Goal: Information Seeking & Learning: Learn about a topic

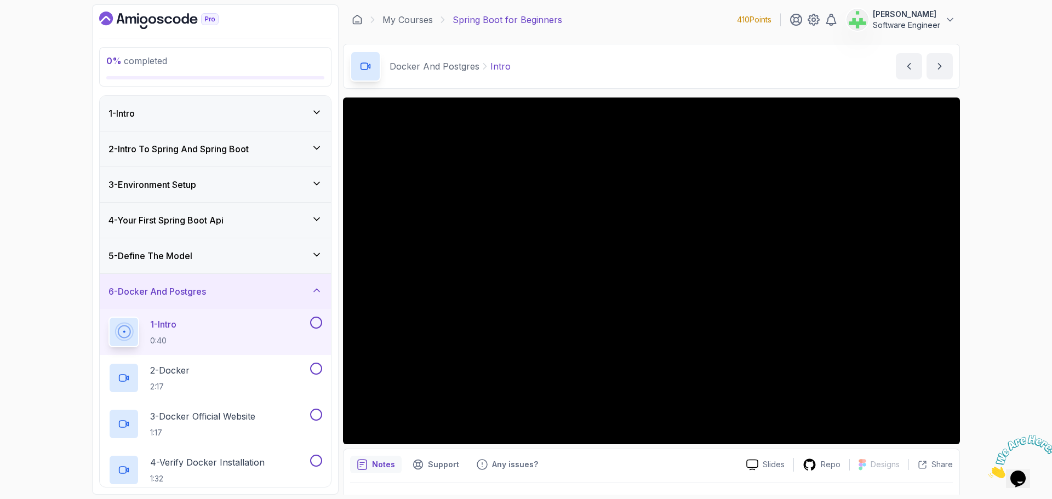
scroll to position [145, 0]
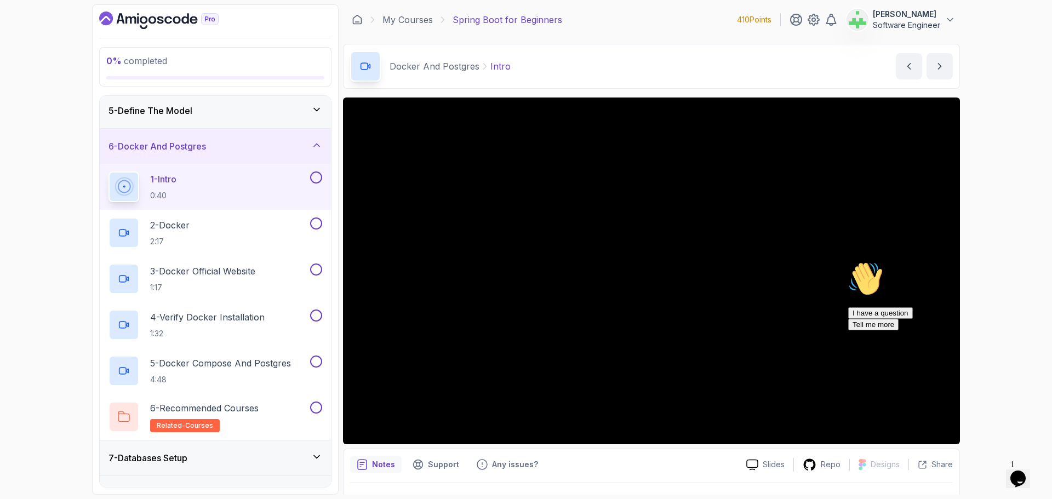
click at [259, 113] on div "5 - Define The Model" at bounding box center [216, 110] width 214 height 13
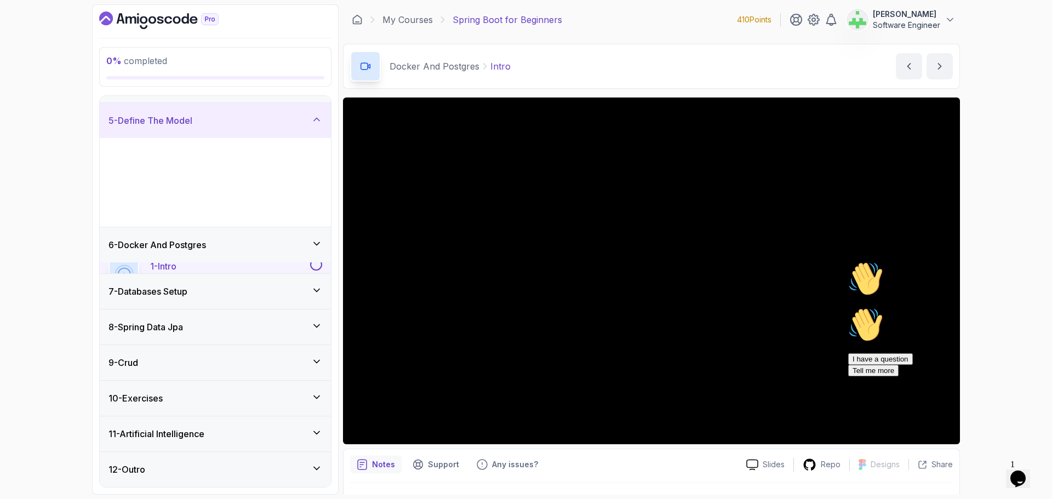
scroll to position [128, 0]
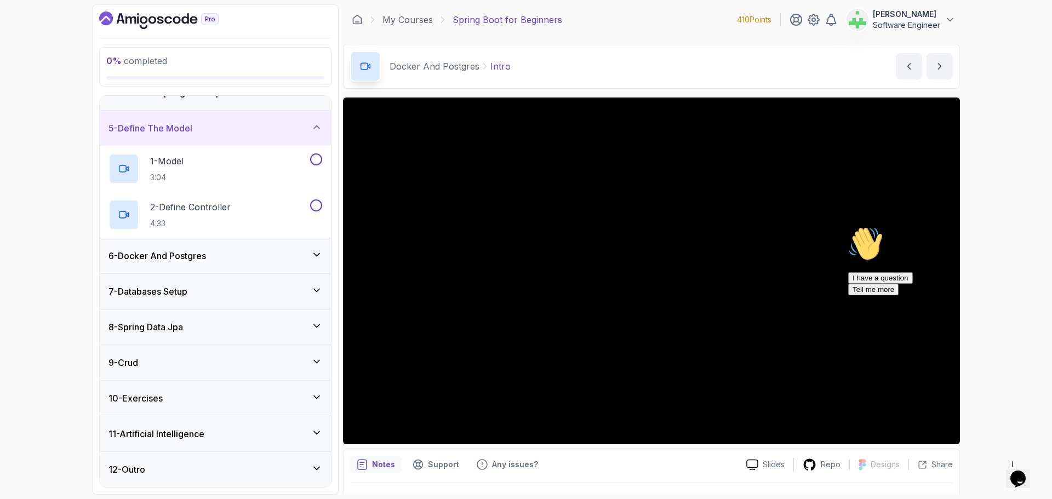
click at [264, 123] on div "5 - Define The Model" at bounding box center [216, 128] width 214 height 13
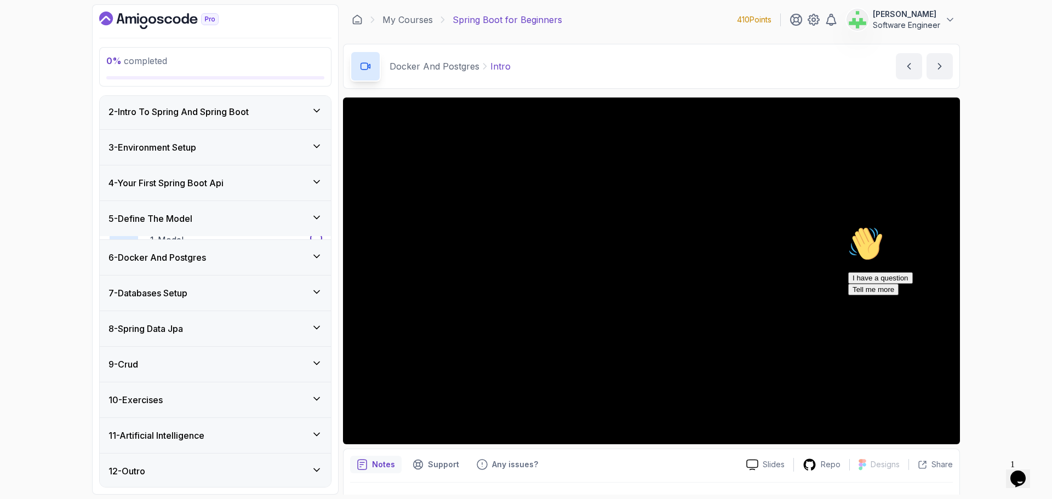
scroll to position [36, 0]
click at [251, 255] on div "6 - Docker And Postgres" at bounding box center [216, 255] width 214 height 13
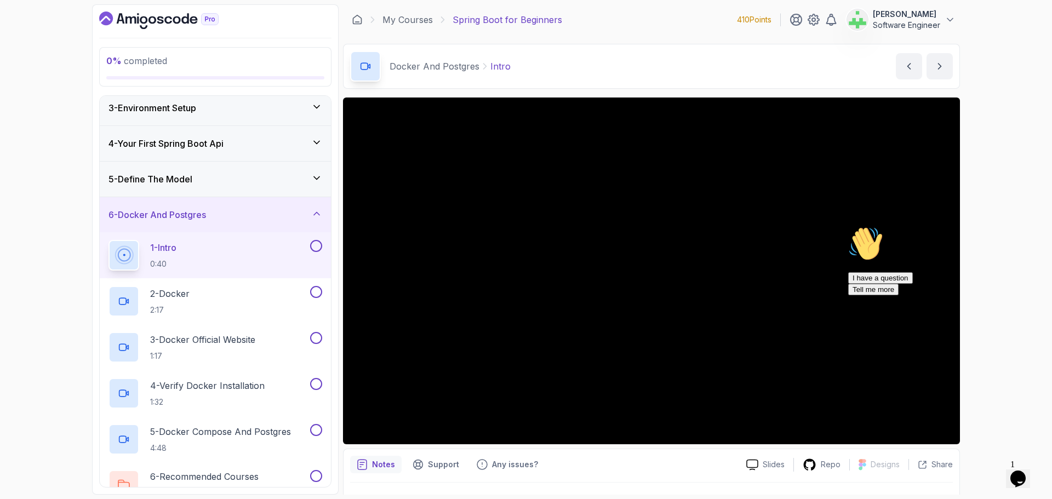
scroll to position [145, 0]
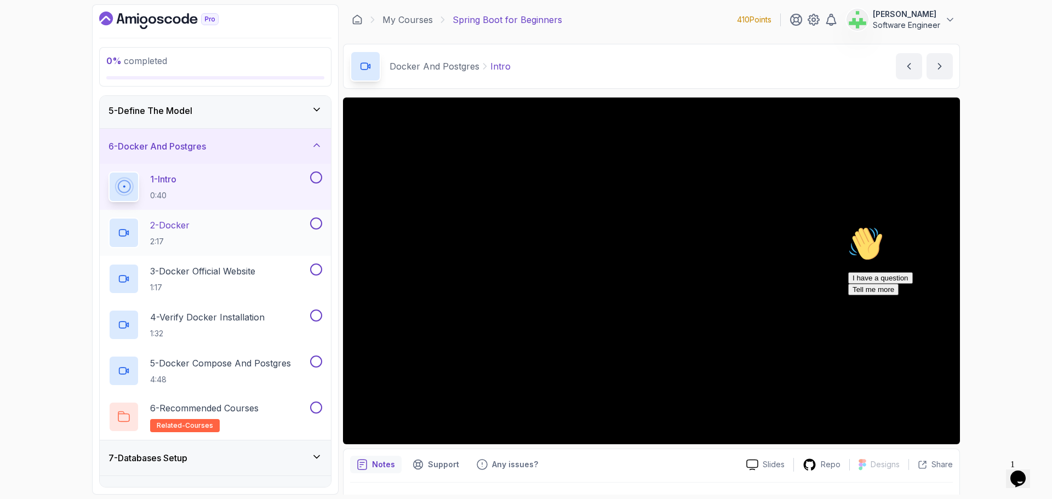
drag, startPoint x: 910, startPoint y: 107, endPoint x: 191, endPoint y: 227, distance: 729.4
click at [190, 227] on p "2 - Docker" at bounding box center [169, 225] width 39 height 13
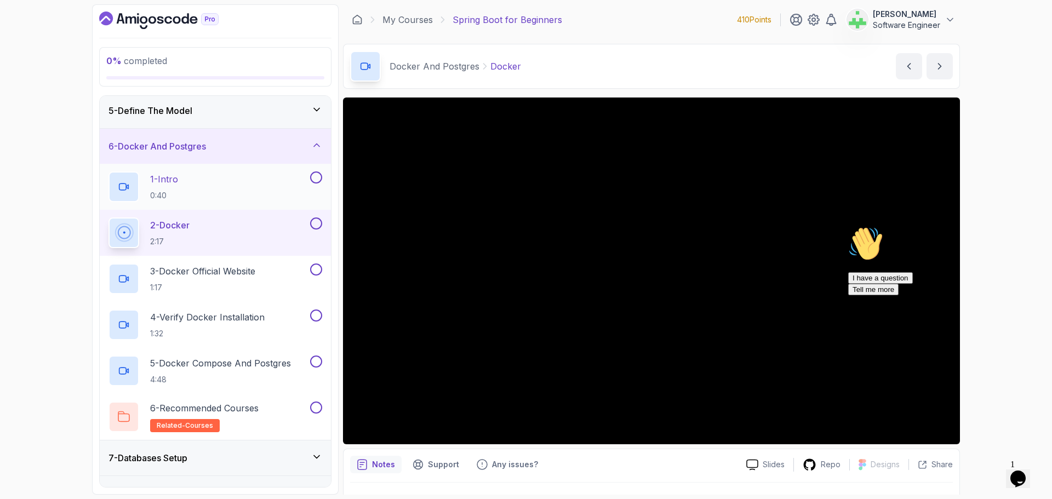
click at [195, 185] on div "1 - Intro 0:40" at bounding box center [208, 187] width 199 height 31
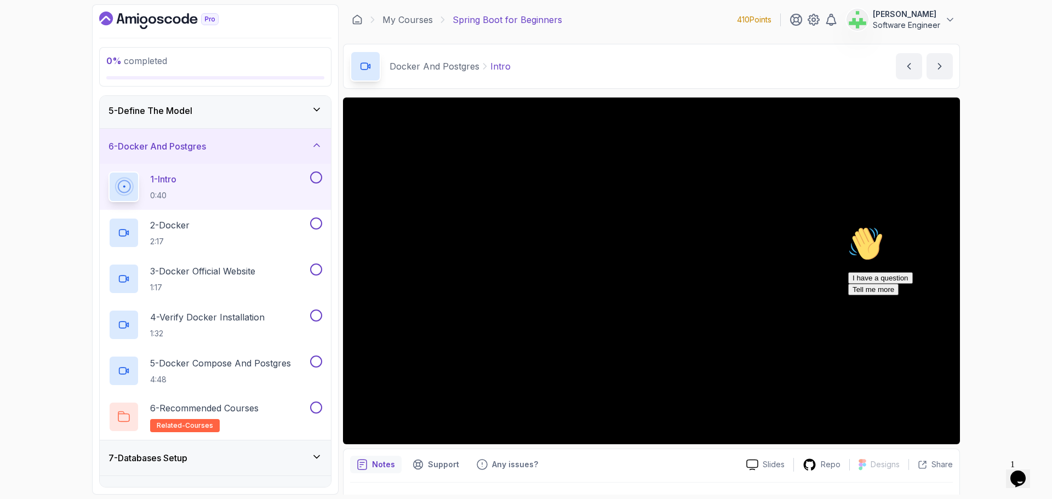
drag, startPoint x: 1030, startPoint y: 340, endPoint x: 1872, endPoint y: 563, distance: 870.2
click at [848, 226] on icon "Chat attention grabber" at bounding box center [848, 226] width 0 height 0
click at [236, 226] on div "2 - Docker 2:17" at bounding box center [208, 233] width 199 height 31
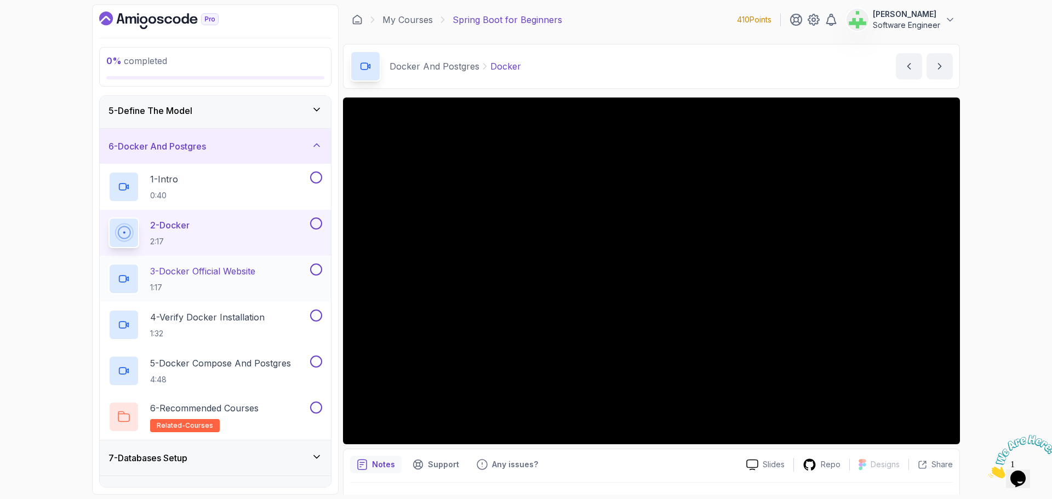
click at [232, 268] on p "3 - Docker Official Website" at bounding box center [202, 271] width 105 height 13
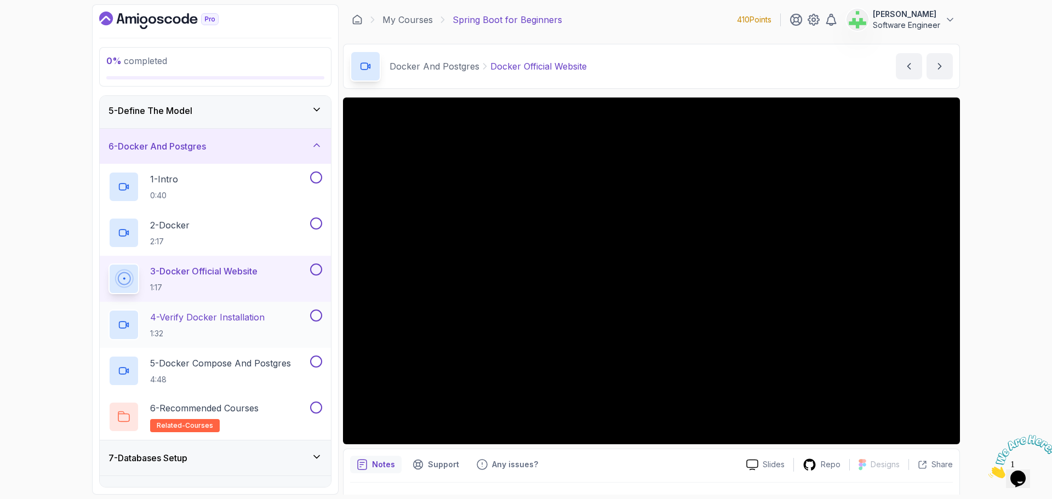
click at [235, 315] on p "4 - Verify Docker Installation" at bounding box center [207, 317] width 115 height 13
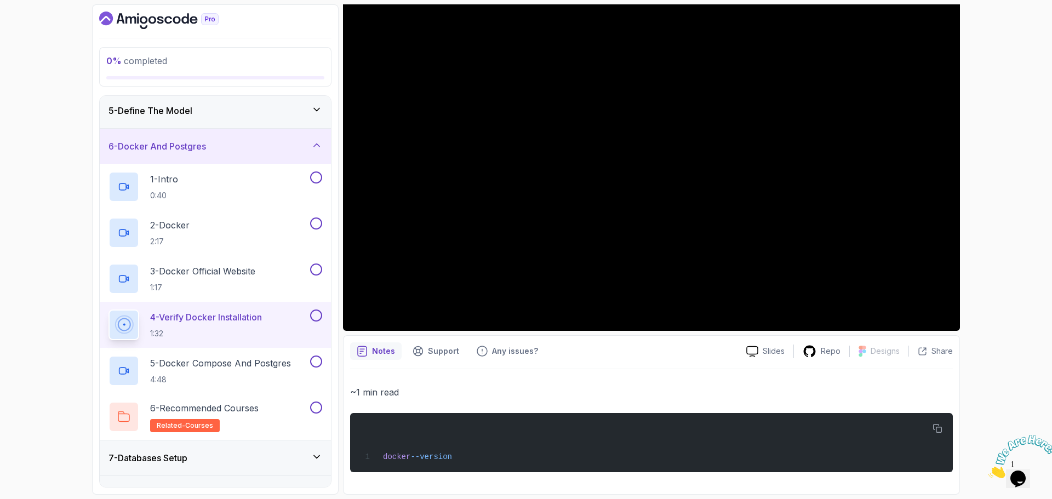
scroll to position [114, 0]
click at [237, 269] on p "3 - Docker Official Website" at bounding box center [202, 271] width 105 height 13
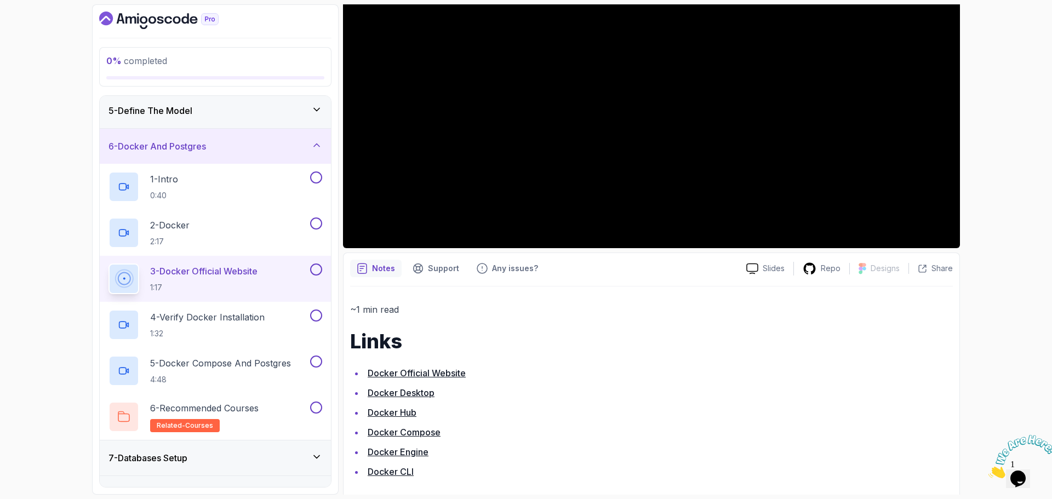
scroll to position [208, 0]
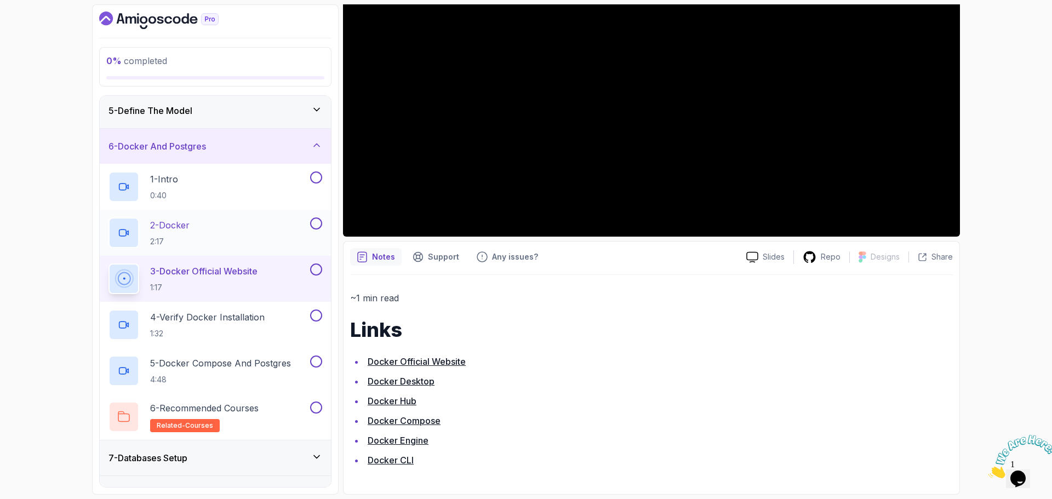
click at [208, 229] on div "2 - Docker 2:17" at bounding box center [208, 233] width 199 height 31
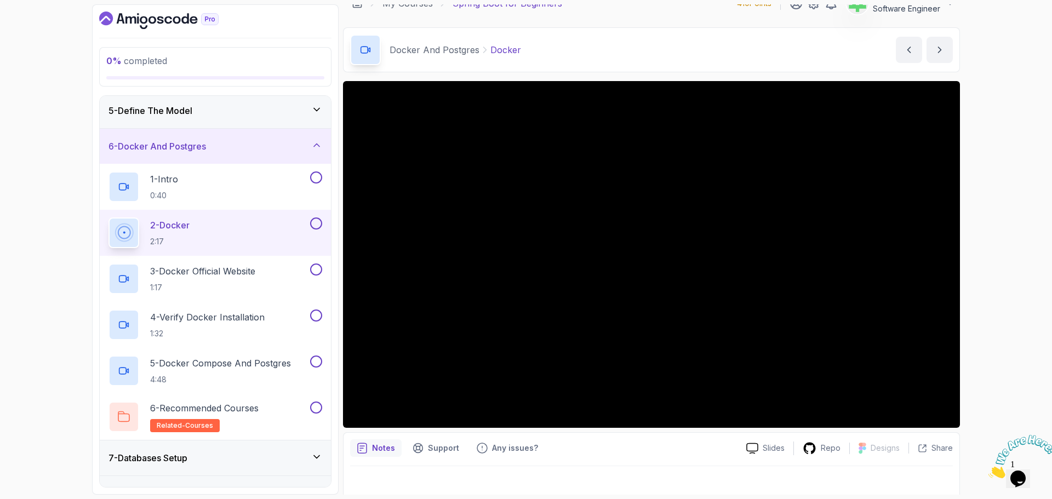
scroll to position [26, 0]
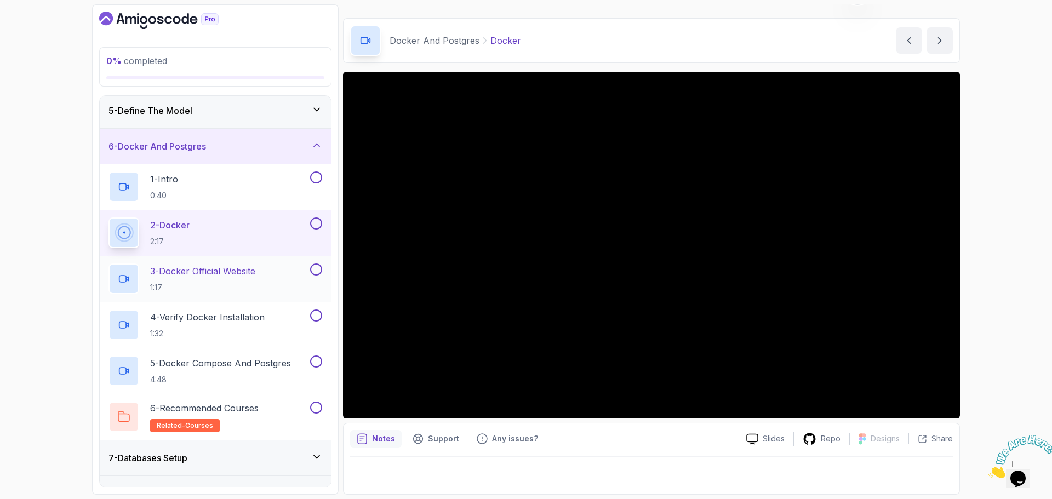
click at [249, 265] on p "3 - Docker Official Website" at bounding box center [202, 271] width 105 height 13
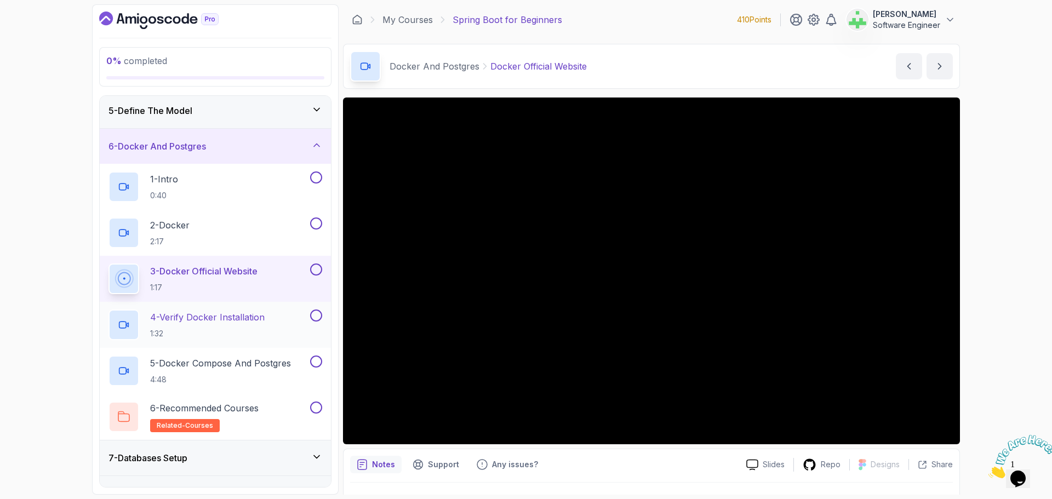
click at [264, 310] on div "4 - Verify Docker Installation 1:32" at bounding box center [208, 325] width 199 height 31
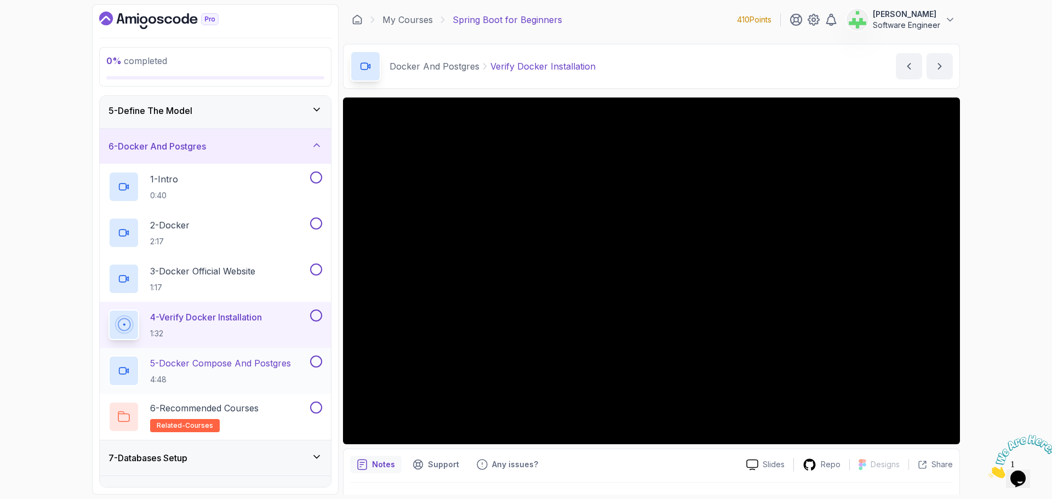
click at [256, 363] on p "5 - Docker Compose And Postgres" at bounding box center [220, 363] width 141 height 13
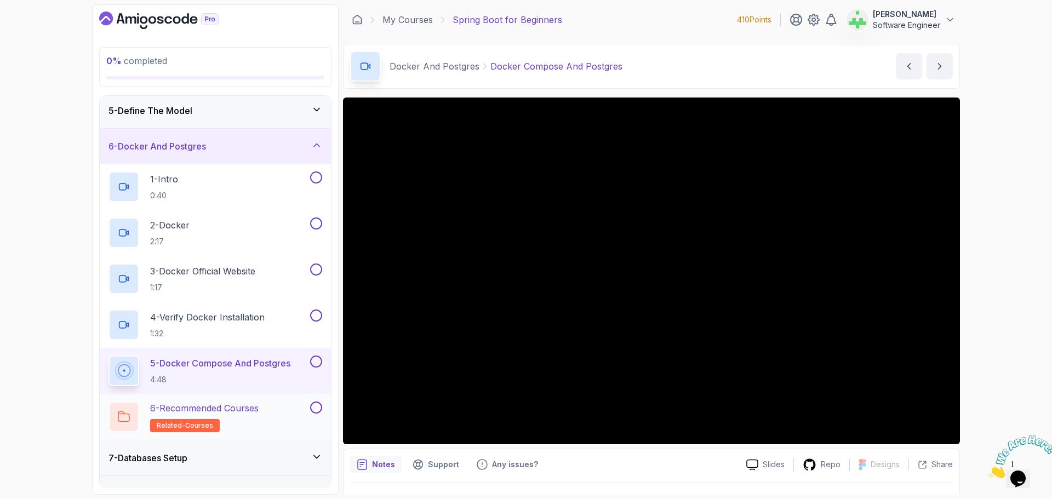
click at [276, 410] on div "6 - Recommended Courses related-courses" at bounding box center [208, 417] width 199 height 31
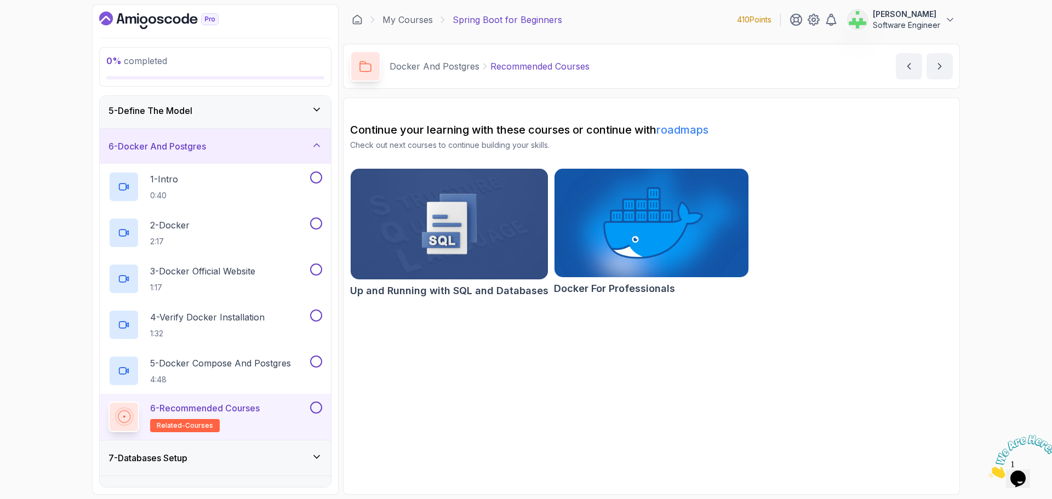
click at [293, 144] on div "6 - Docker And Postgres" at bounding box center [216, 146] width 214 height 13
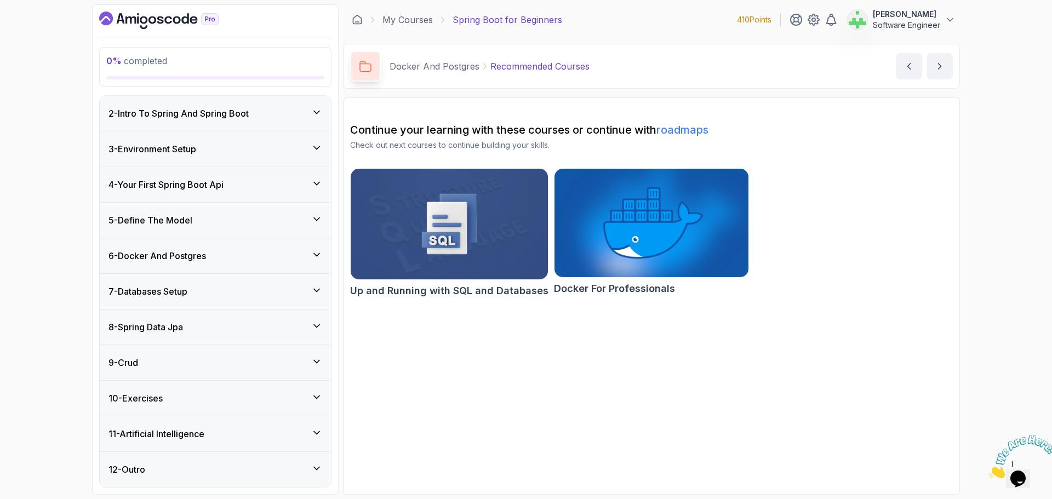
scroll to position [36, 0]
click at [253, 289] on div "7 - Databases Setup" at bounding box center [216, 291] width 214 height 13
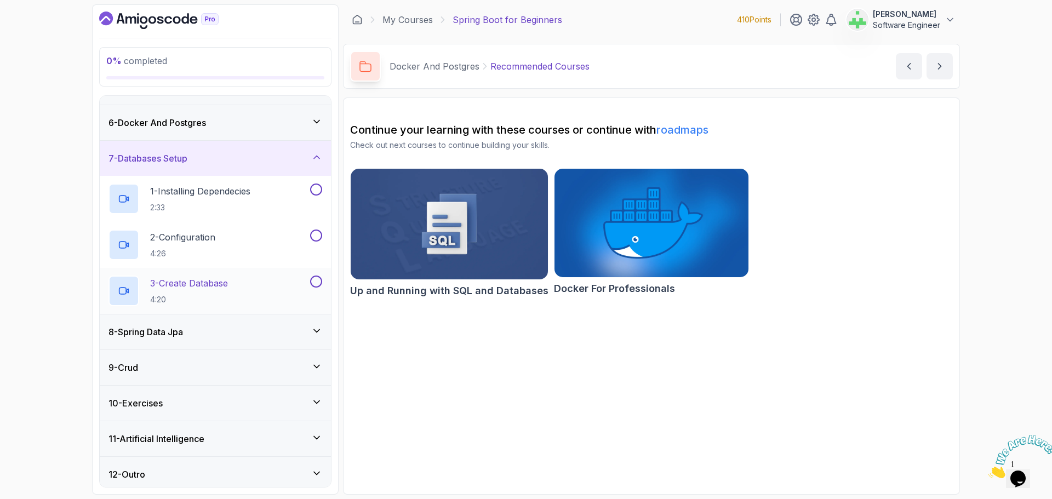
scroll to position [174, 0]
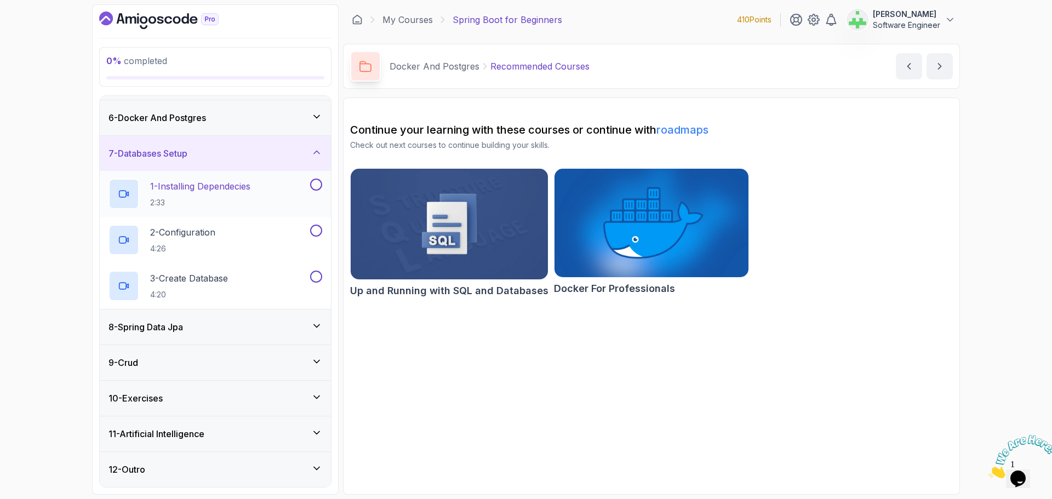
click at [283, 183] on div "1 - Installing Dependecies 2:33" at bounding box center [208, 194] width 199 height 31
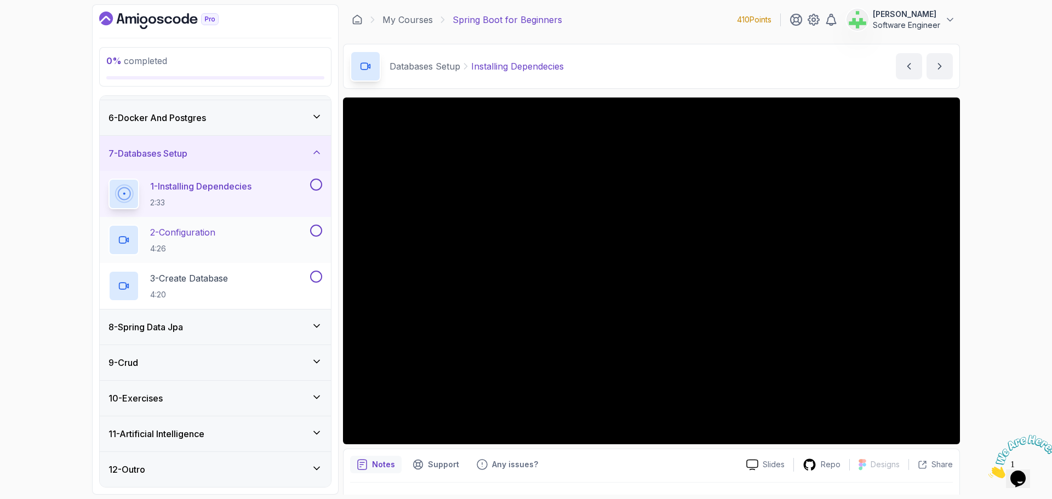
scroll to position [119, 0]
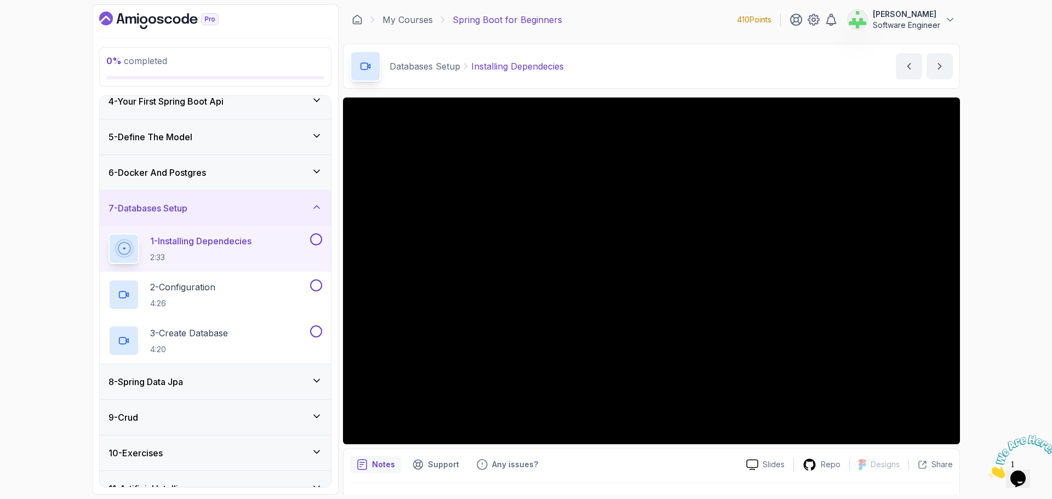
click at [231, 170] on div "6 - Docker And Postgres" at bounding box center [216, 172] width 214 height 13
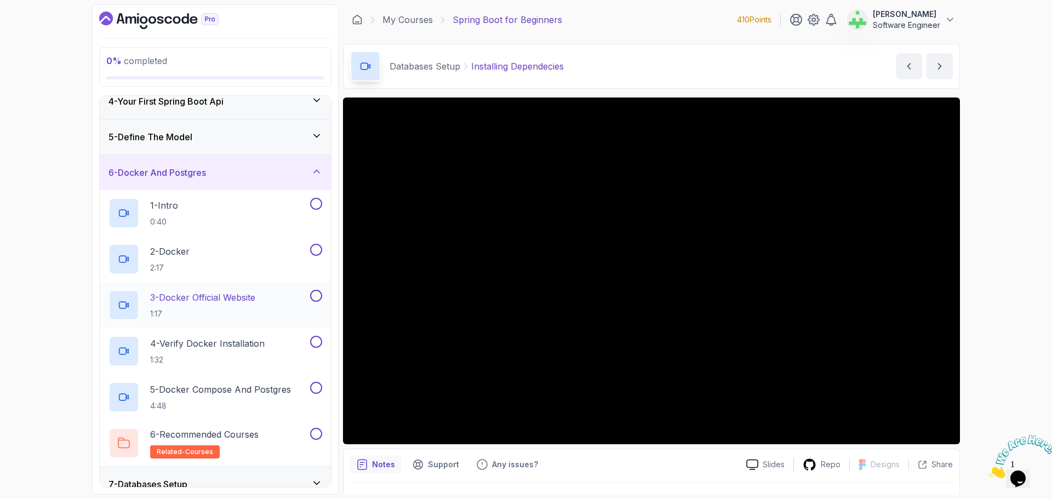
click at [227, 299] on p "3 - Docker Official Website" at bounding box center [202, 297] width 105 height 13
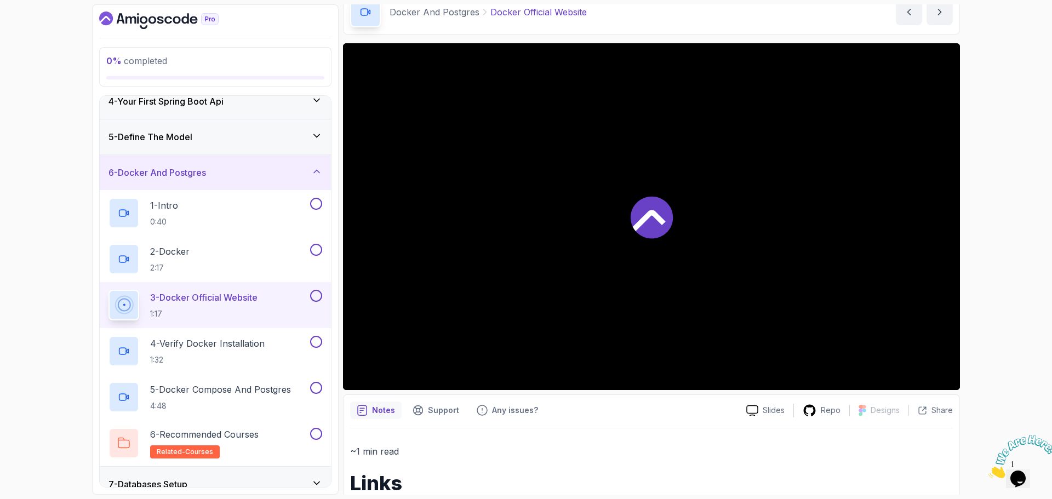
scroll to position [208, 0]
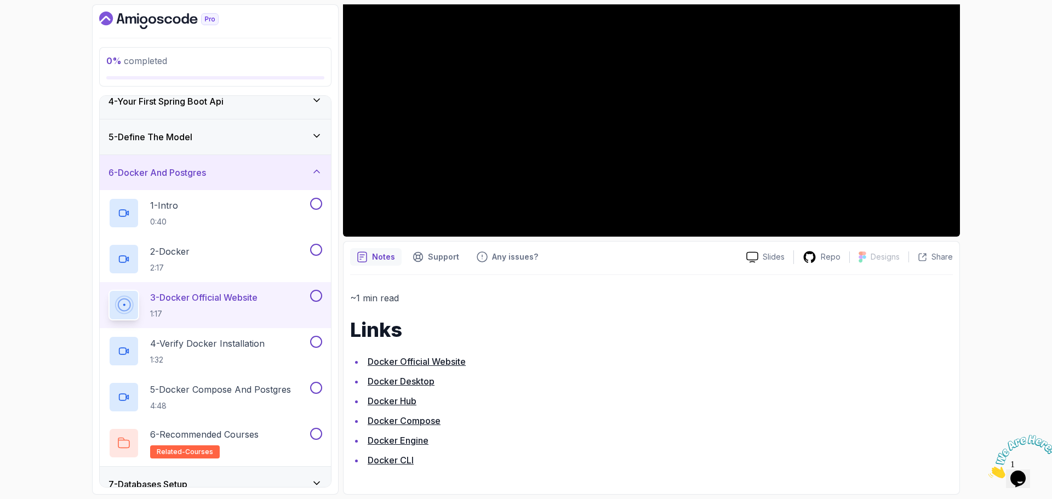
click at [284, 166] on div "6 - Docker And Postgres" at bounding box center [216, 172] width 214 height 13
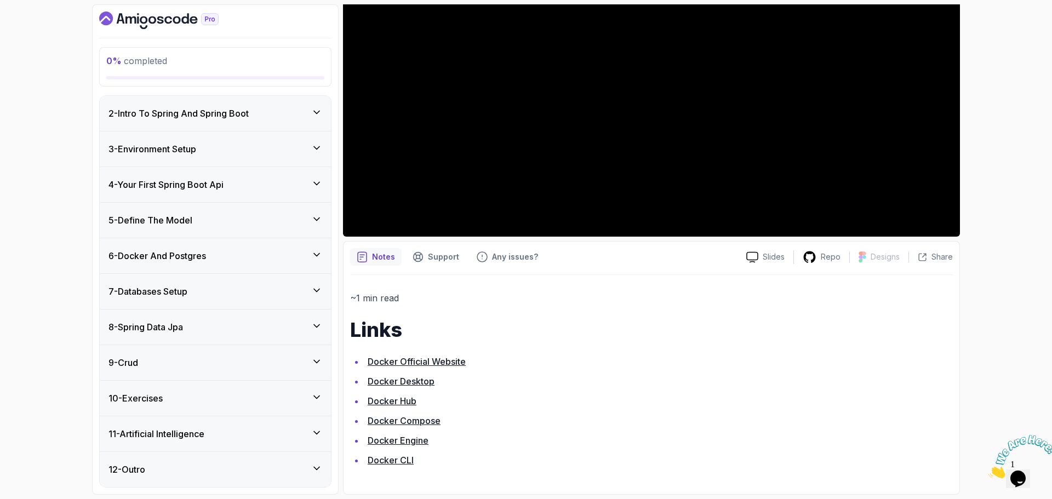
scroll to position [36, 0]
click at [236, 292] on div "7 - Databases Setup" at bounding box center [216, 291] width 214 height 13
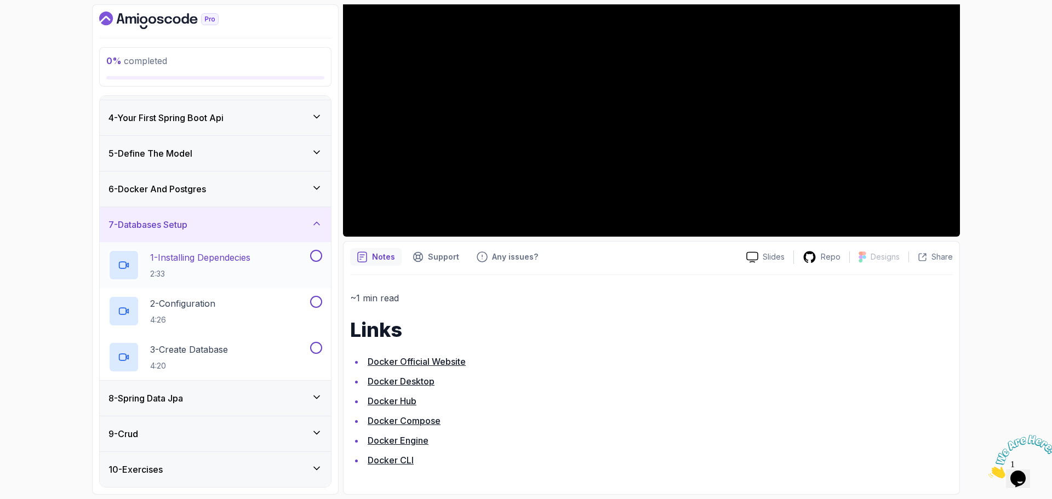
scroll to position [174, 0]
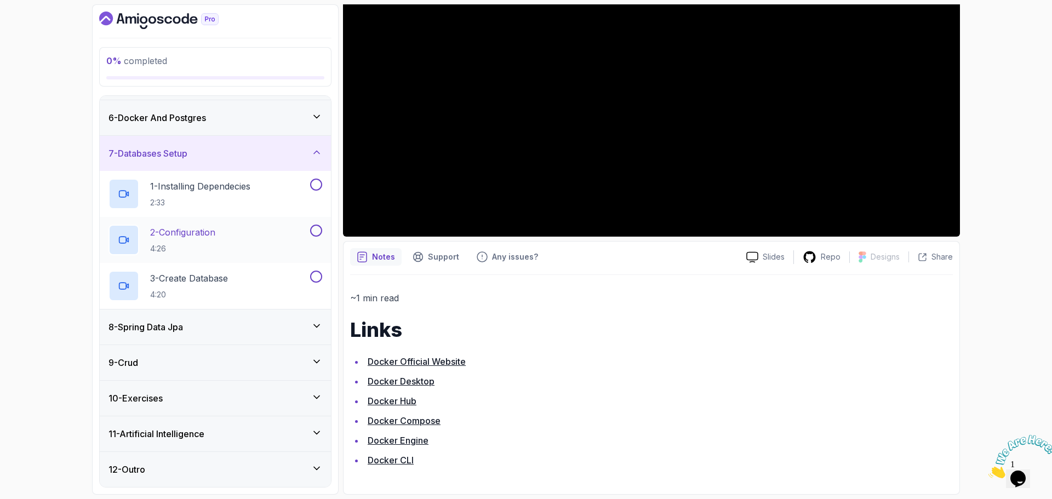
click at [215, 232] on p "2 - Configuration" at bounding box center [182, 232] width 65 height 13
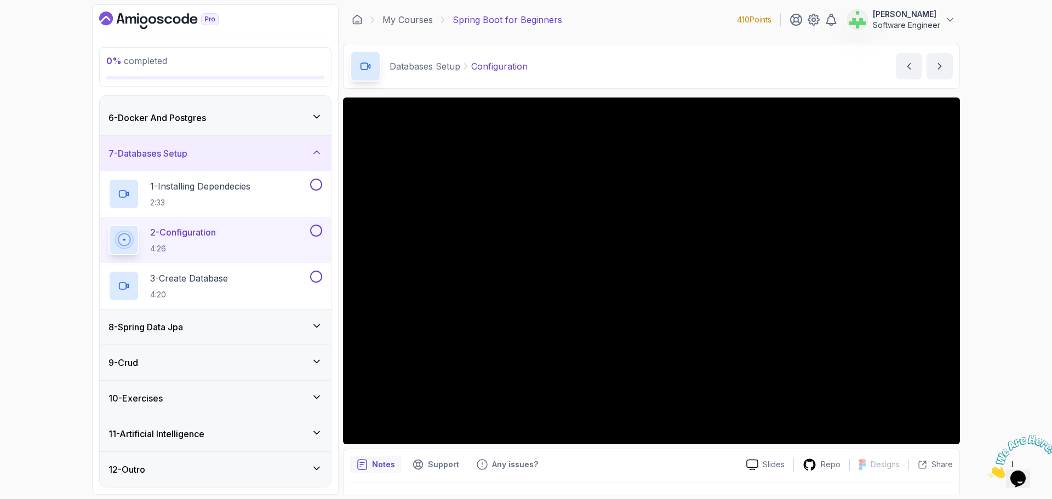
click at [493, 66] on p "Configuration" at bounding box center [499, 66] width 56 height 13
copy p "Configuration"
click at [572, 68] on div "Databases Setup Configuration Configuration by nelson" at bounding box center [651, 66] width 617 height 45
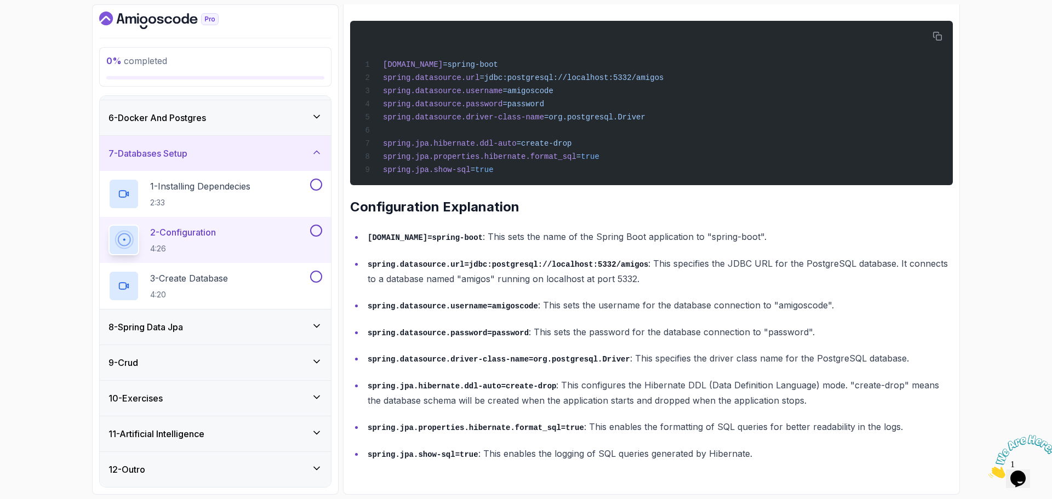
scroll to position [511, 0]
click at [242, 281] on div "3 - Create Database 4:20" at bounding box center [208, 286] width 199 height 31
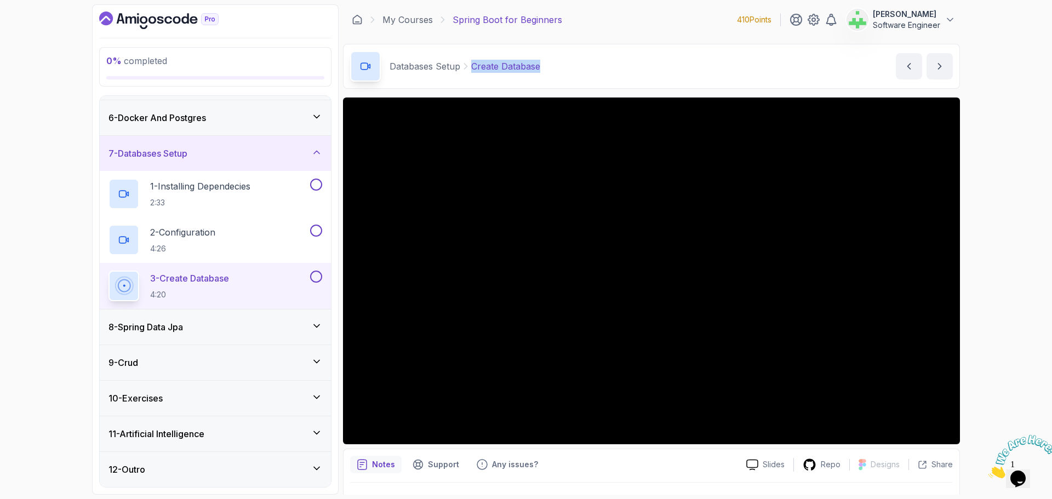
drag, startPoint x: 472, startPoint y: 67, endPoint x: 557, endPoint y: 67, distance: 84.9
click at [557, 67] on div "Databases Setup Create Database Create Database by nelson" at bounding box center [651, 66] width 617 height 45
copy p "Create Database"
click at [589, 65] on div "Databases Setup Create Database Create Database by nelson" at bounding box center [651, 66] width 617 height 45
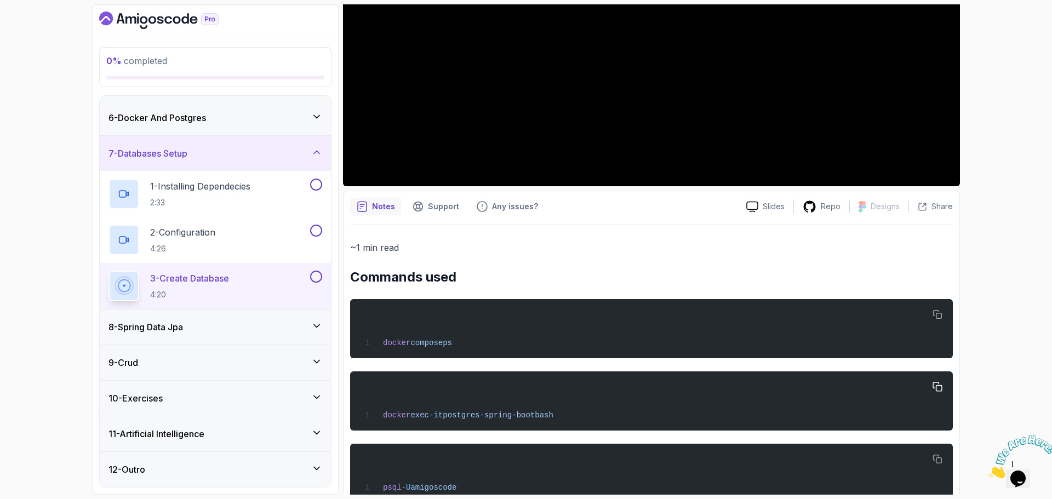
scroll to position [274, 0]
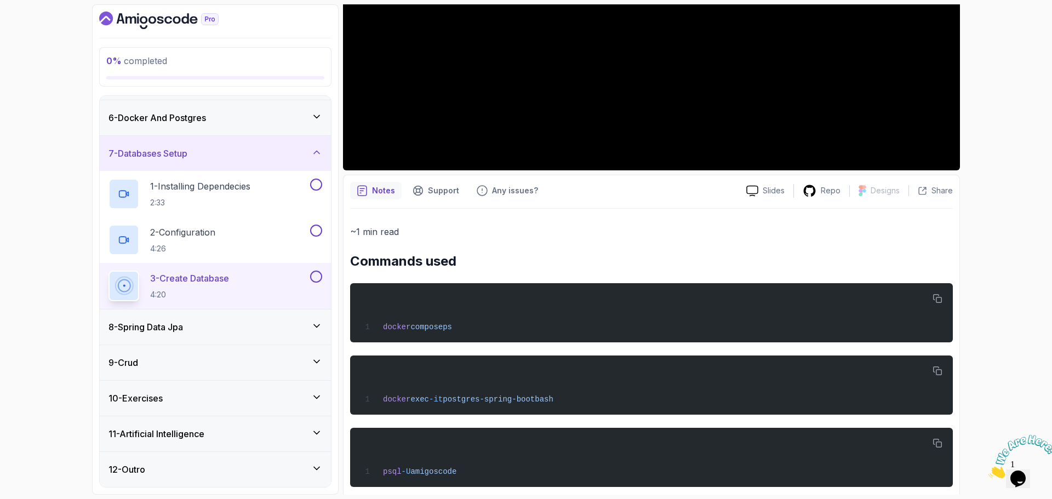
click at [318, 154] on icon at bounding box center [316, 152] width 11 height 11
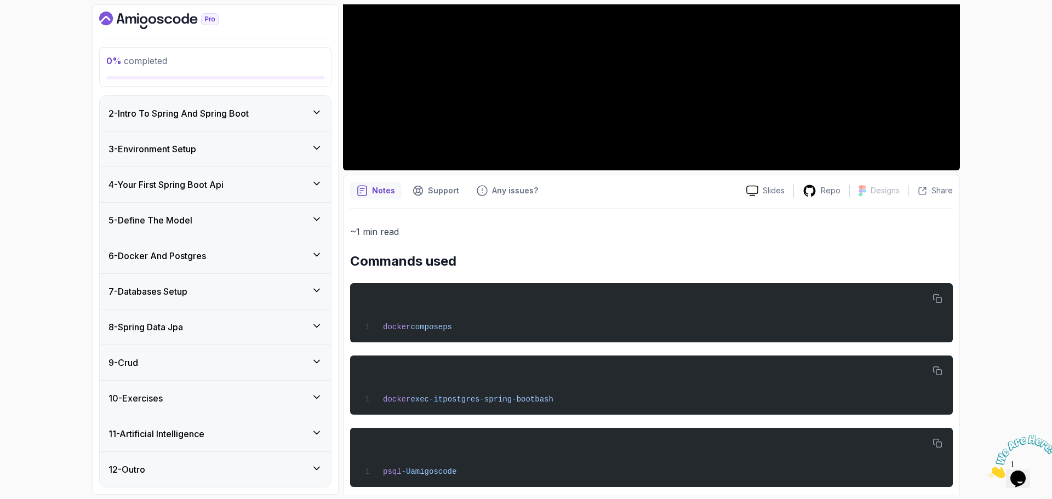
scroll to position [36, 0]
click at [252, 330] on div "8 - Spring Data Jpa" at bounding box center [216, 327] width 214 height 13
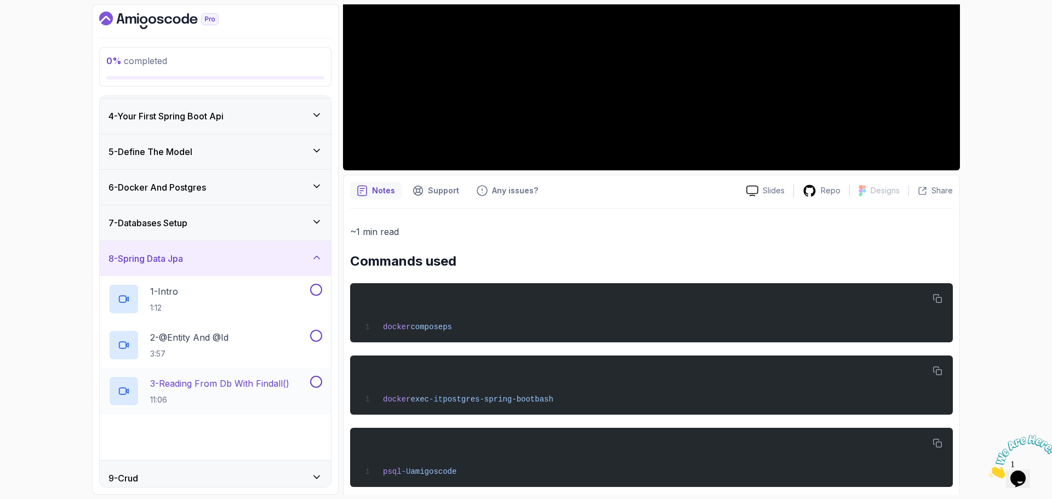
scroll to position [220, 0]
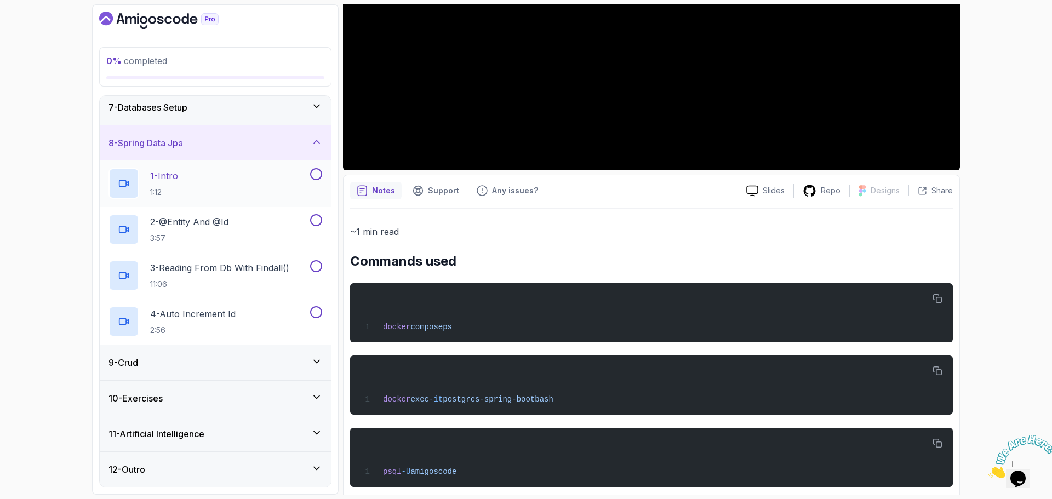
click at [223, 175] on div "1 - Intro 1:12" at bounding box center [208, 183] width 199 height 31
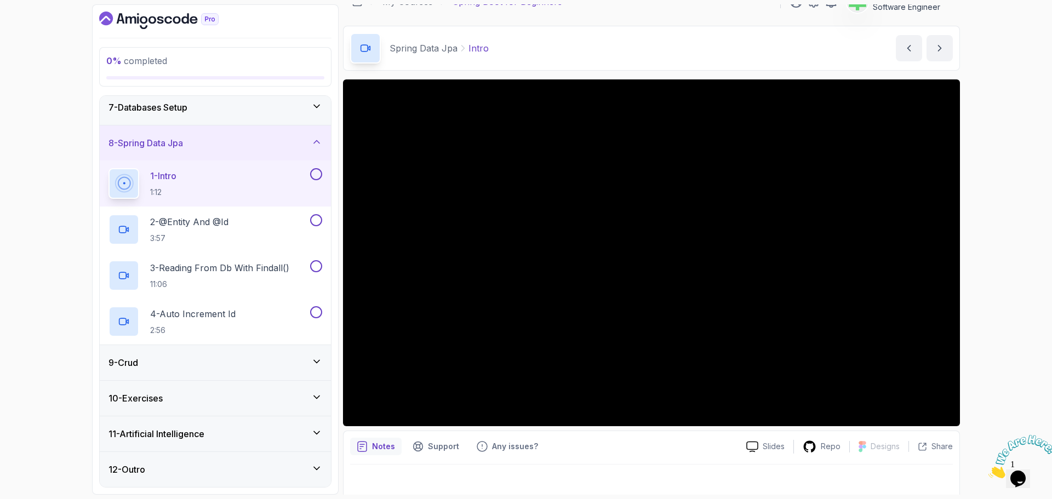
scroll to position [26, 0]
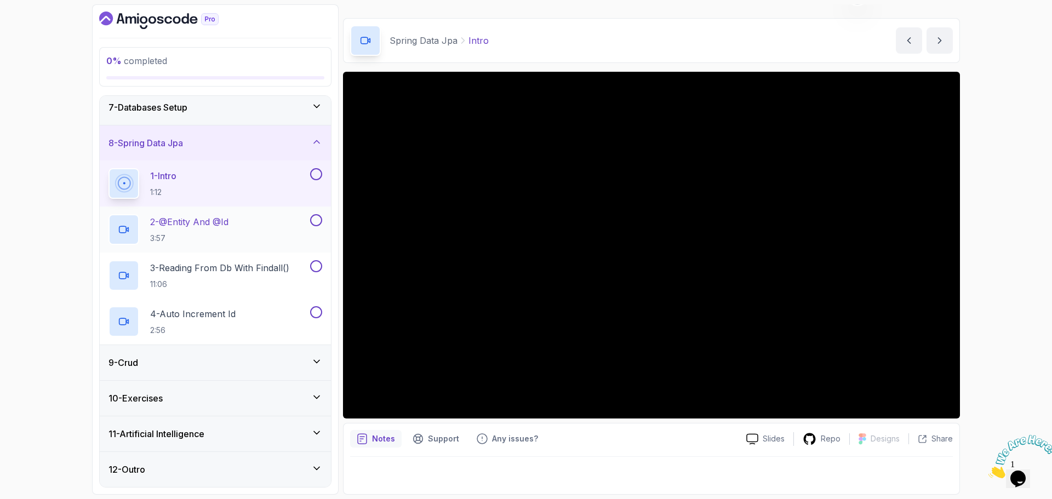
click at [220, 221] on p "2 - @Entity And @Id" at bounding box center [189, 221] width 78 height 13
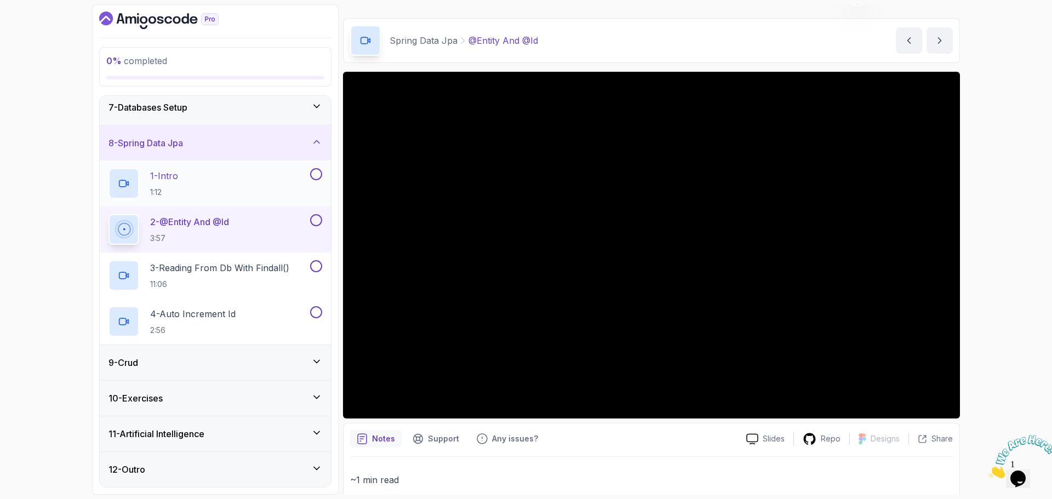
click at [238, 173] on div "1 - Intro 1:12" at bounding box center [208, 183] width 199 height 31
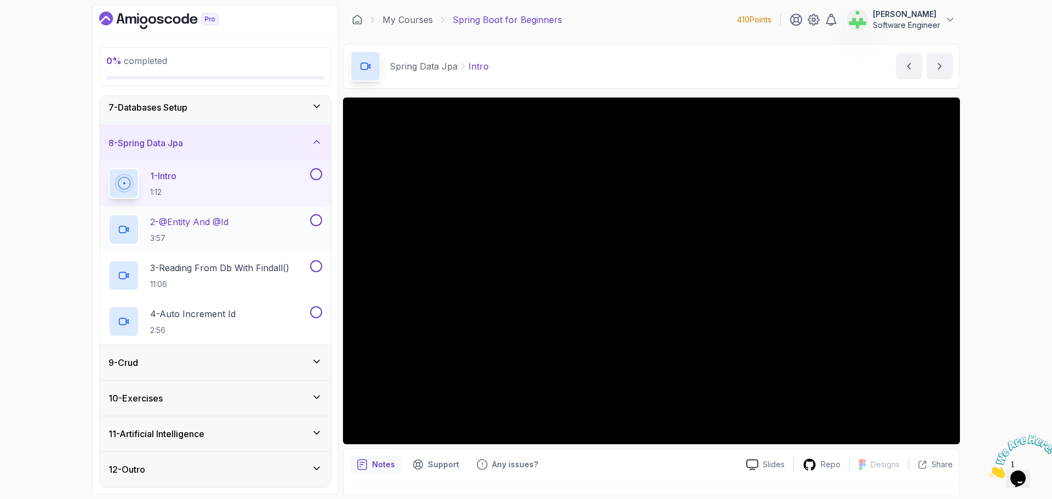
click at [223, 221] on p "2 - @Entity And @Id" at bounding box center [189, 221] width 78 height 13
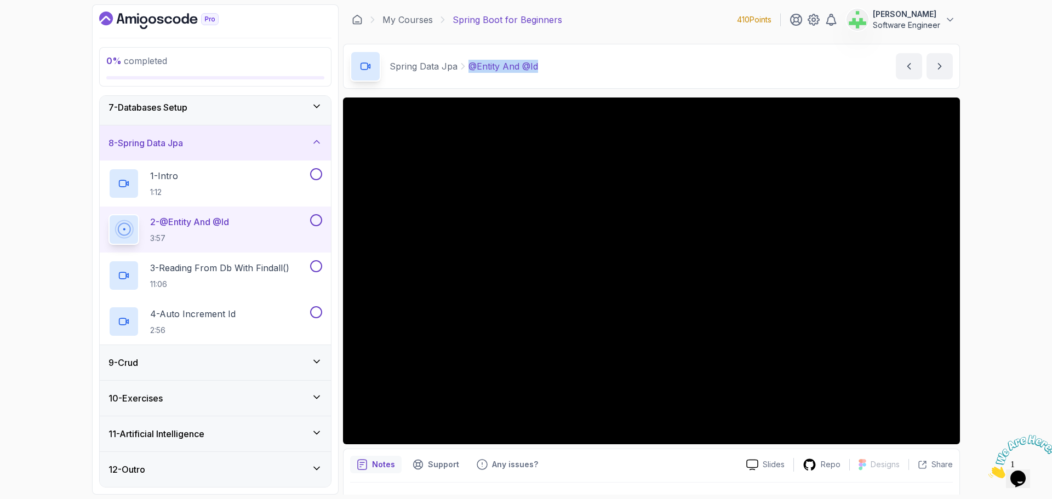
drag, startPoint x: 467, startPoint y: 65, endPoint x: 562, endPoint y: 62, distance: 94.3
click at [562, 62] on div "Spring Data Jpa @Entity And @Id @Entity And @Id by nelson" at bounding box center [651, 66] width 617 height 45
copy p "@Entity And @Id"
click at [562, 62] on div "Spring Data Jpa @Entity And @Id @Entity And @Id by nelson" at bounding box center [651, 66] width 617 height 45
click at [265, 268] on p "3 - Reading From Db With Findall()" at bounding box center [219, 267] width 139 height 13
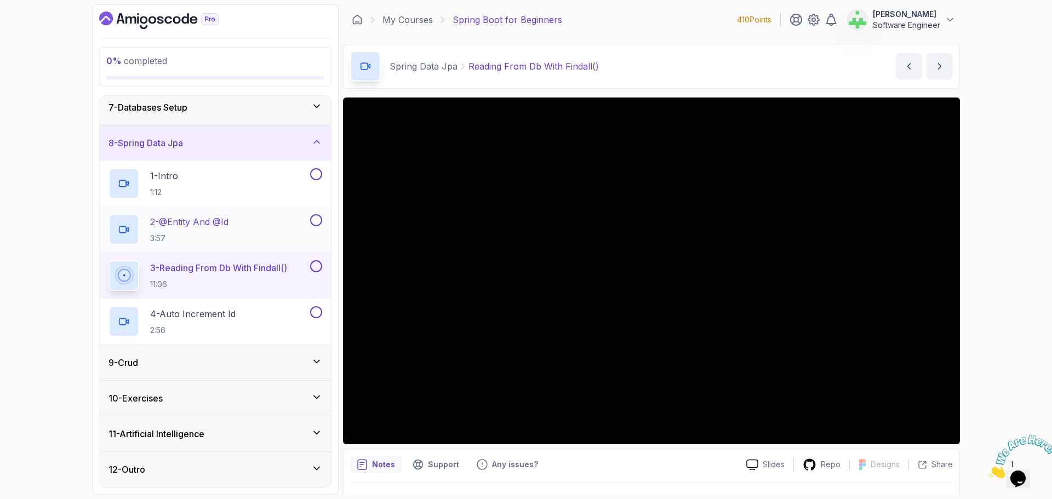
click at [250, 214] on div "2 - @Entity And @Id 3:57" at bounding box center [208, 229] width 199 height 31
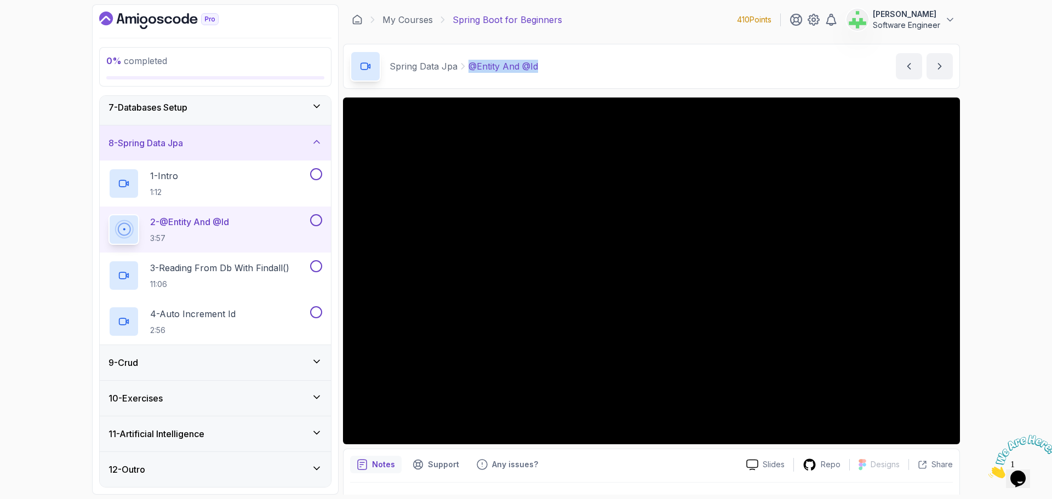
drag, startPoint x: 469, startPoint y: 66, endPoint x: 579, endPoint y: 71, distance: 110.3
click at [579, 71] on div "Spring Data Jpa @Entity And @Id @Entity And @Id by nelson" at bounding box center [651, 66] width 617 height 45
click at [993, 281] on div "0 % completed 1 - Intro 2 - Intro To Spring And Spring Boot 3 - Environment Set…" at bounding box center [526, 249] width 1052 height 499
click at [994, 303] on div "0 % completed 1 - Intro 2 - Intro To Spring And Spring Boot 3 - Environment Set…" at bounding box center [526, 249] width 1052 height 499
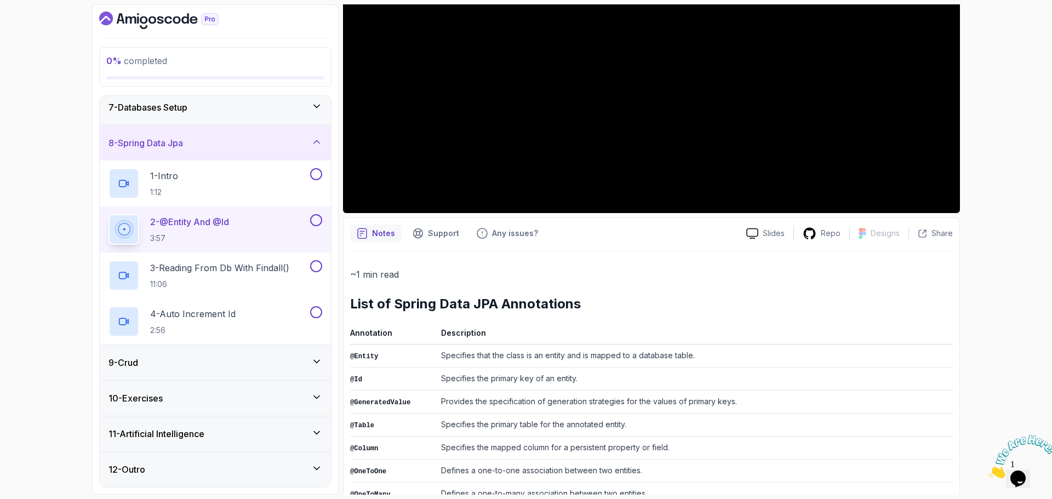
scroll to position [329, 0]
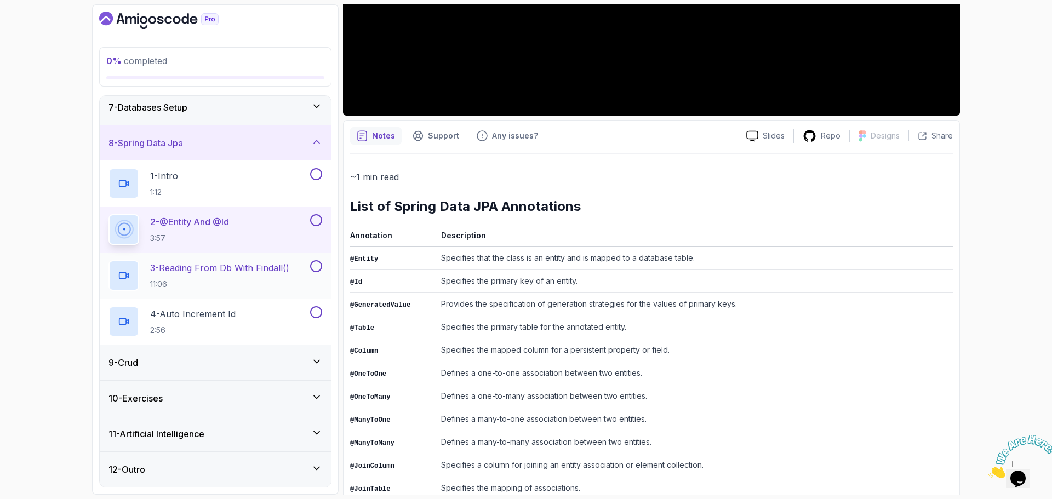
click at [188, 269] on p "3 - Reading From Db With Findall()" at bounding box center [219, 267] width 139 height 13
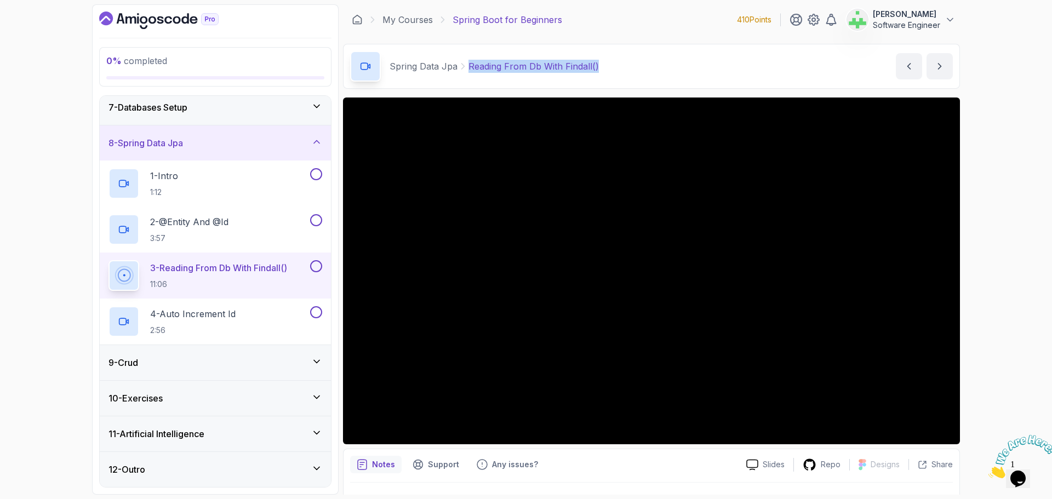
drag, startPoint x: 470, startPoint y: 66, endPoint x: 614, endPoint y: 65, distance: 144.1
click at [614, 65] on div "Spring Data Jpa Reading From Db With Findall() Reading From Db With Findall() b…" at bounding box center [651, 66] width 617 height 45
copy p "Reading From Db With Findall()"
click at [618, 66] on div "Spring Data Jpa Reading From Db With Findall() Reading From Db With Findall() b…" at bounding box center [651, 66] width 617 height 45
click at [210, 316] on p "4 - Auto Increment Id" at bounding box center [192, 313] width 85 height 13
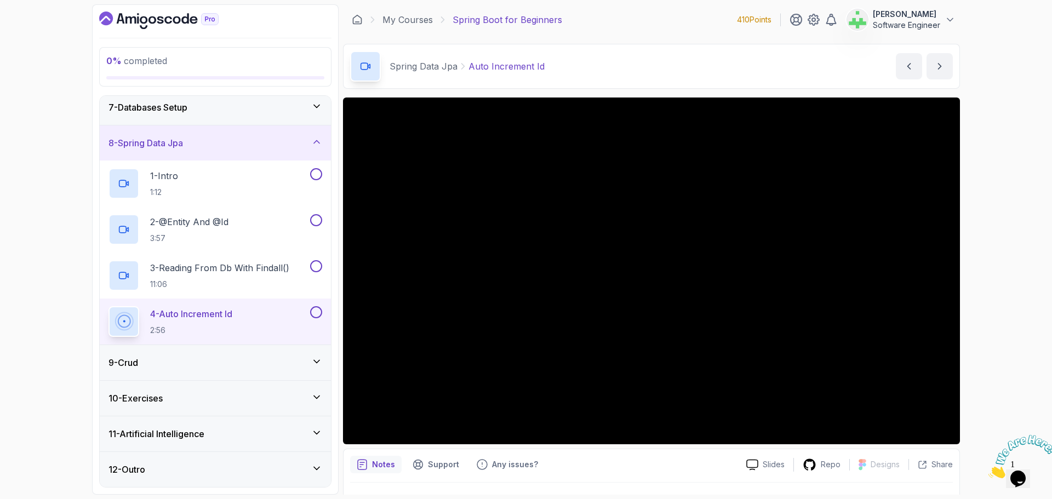
click at [246, 139] on div "8 - Spring Data Jpa" at bounding box center [216, 142] width 214 height 13
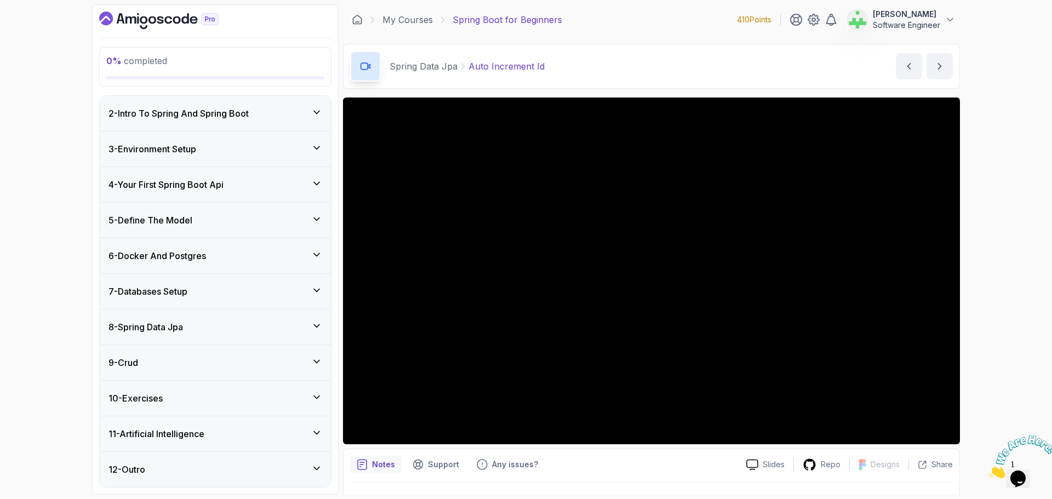
scroll to position [36, 0]
click at [221, 362] on div "9 - Crud" at bounding box center [216, 362] width 214 height 13
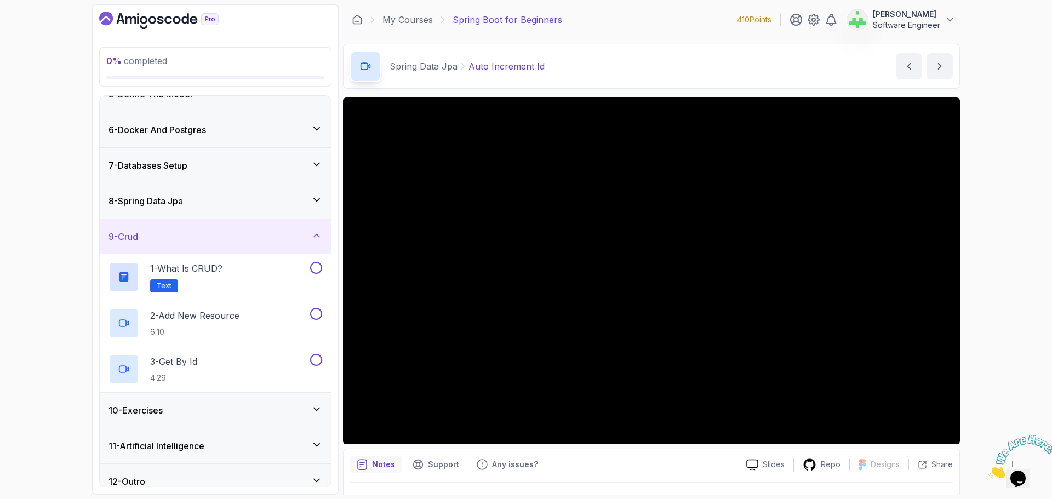
scroll to position [174, 0]
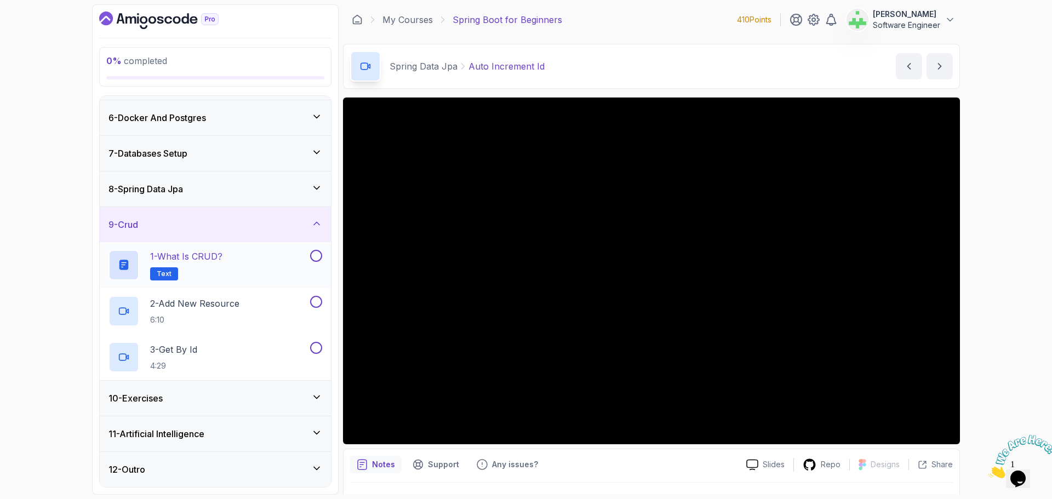
click at [215, 256] on p "1 - What is CRUD?" at bounding box center [186, 256] width 72 height 13
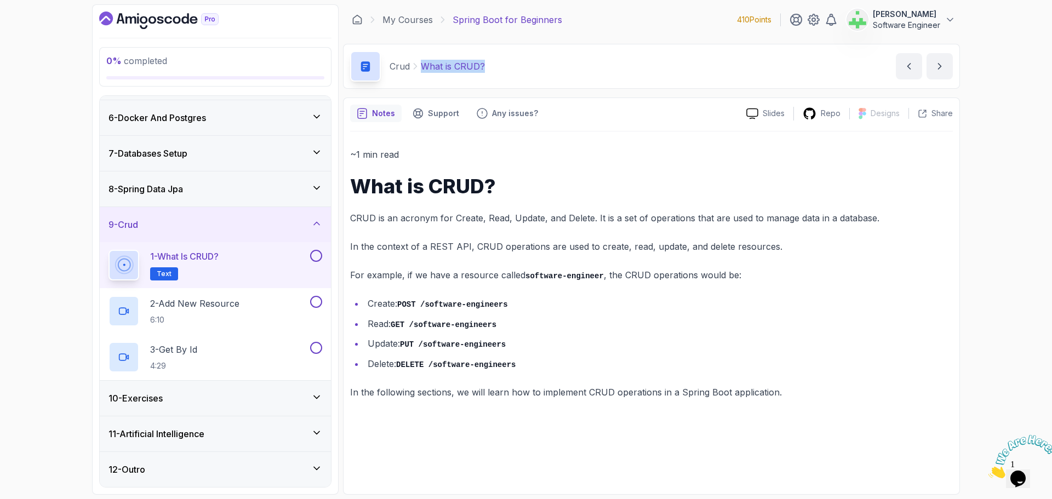
drag, startPoint x: 422, startPoint y: 67, endPoint x: 542, endPoint y: 71, distance: 120.1
click at [542, 71] on div "Crud What is CRUD? What is CRUD? by nelson" at bounding box center [651, 66] width 617 height 45
copy p "What is CRUD?"
click at [517, 66] on div "Crud What is CRUD? What is CRUD? by nelson" at bounding box center [651, 66] width 617 height 45
click at [233, 301] on p "2 - Add New Resource" at bounding box center [194, 303] width 89 height 13
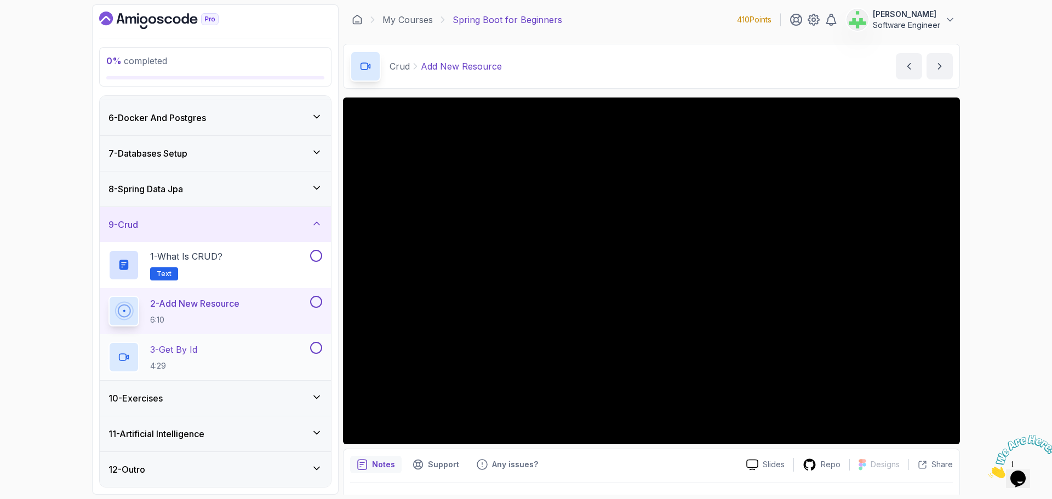
click at [197, 346] on p "3 - Get By Id" at bounding box center [173, 349] width 47 height 13
click at [194, 346] on p "3 - Get By Id" at bounding box center [173, 349] width 47 height 13
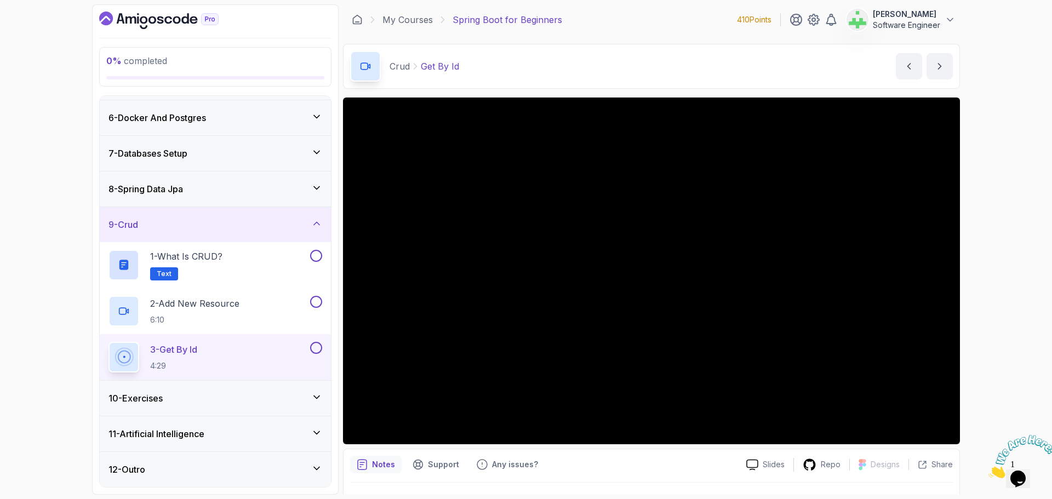
scroll to position [26, 0]
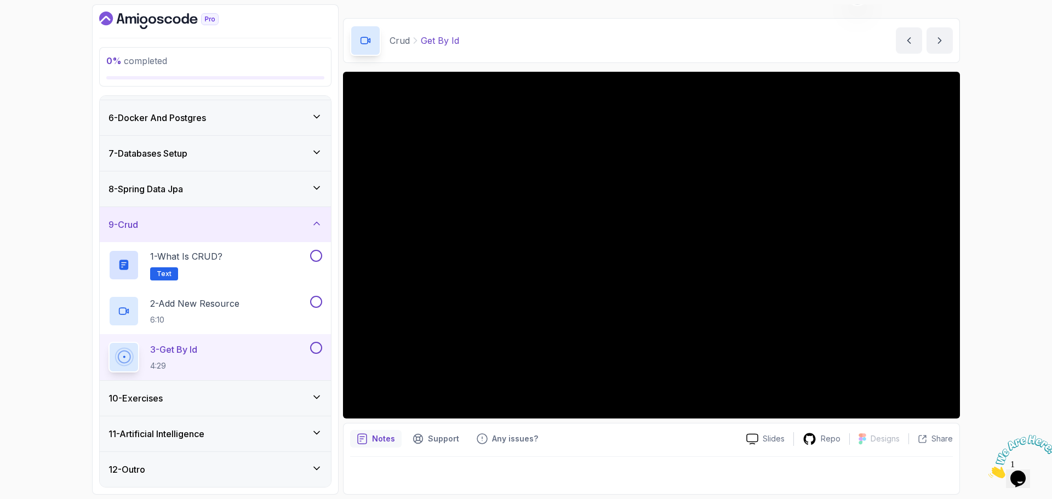
click at [261, 227] on div "9 - Crud" at bounding box center [216, 224] width 214 height 13
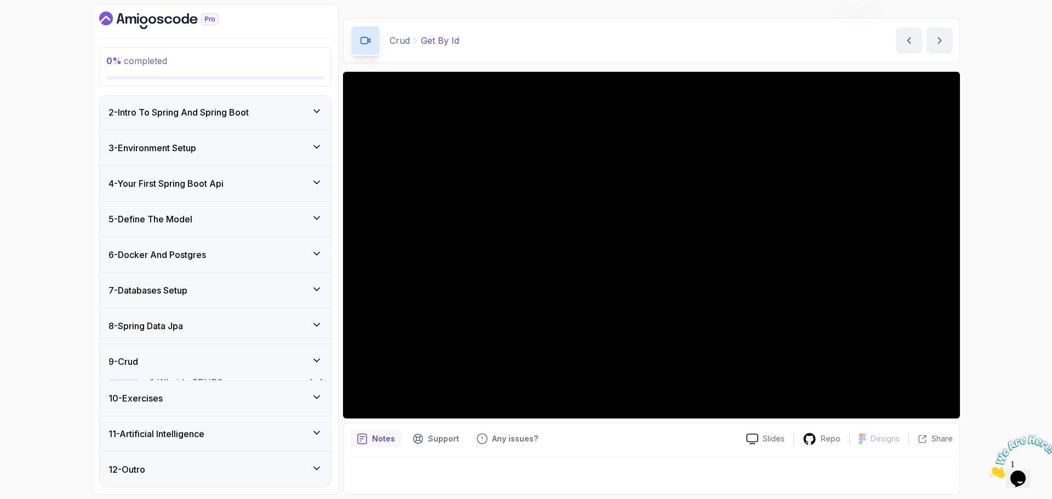
scroll to position [36, 0]
click at [179, 396] on div "10 - Exercises" at bounding box center [216, 398] width 214 height 13
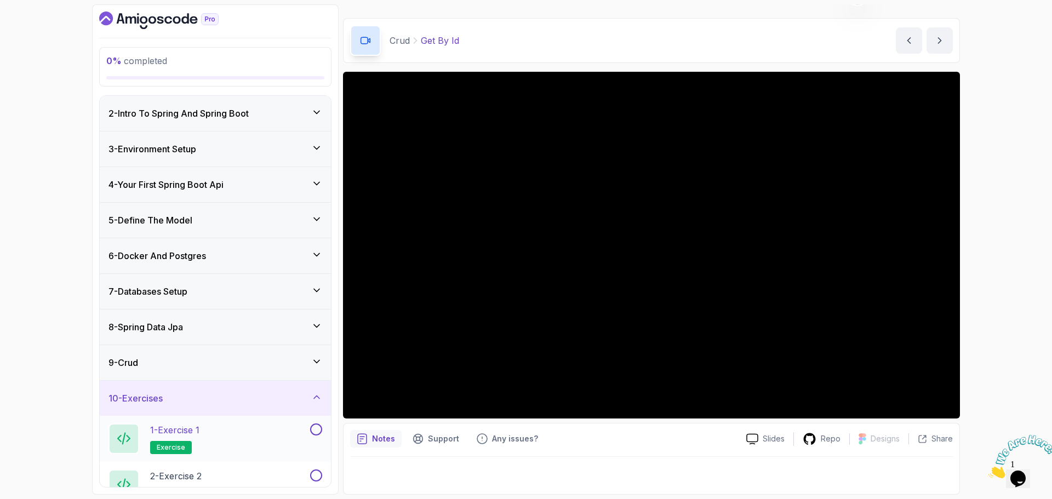
click at [190, 429] on p "1 - Exercise 1" at bounding box center [174, 430] width 49 height 13
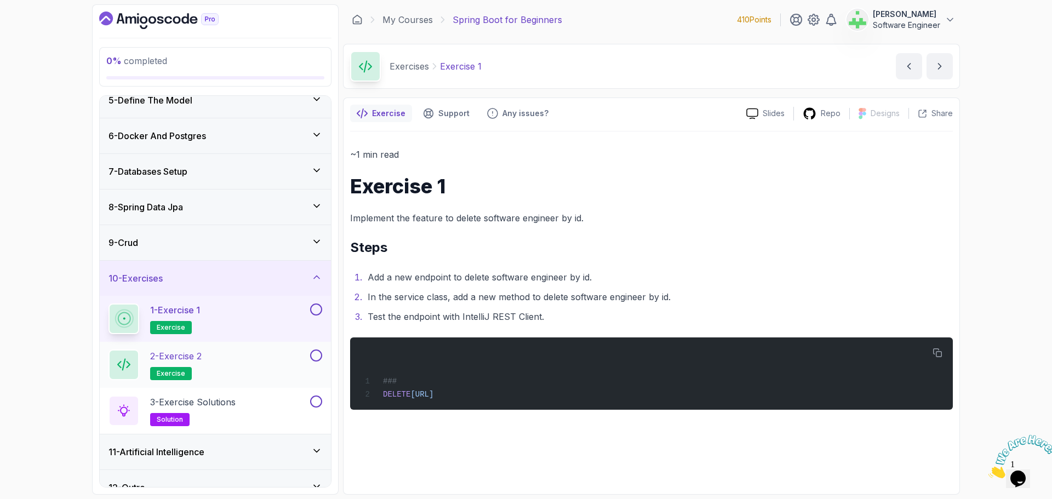
scroll to position [174, 0]
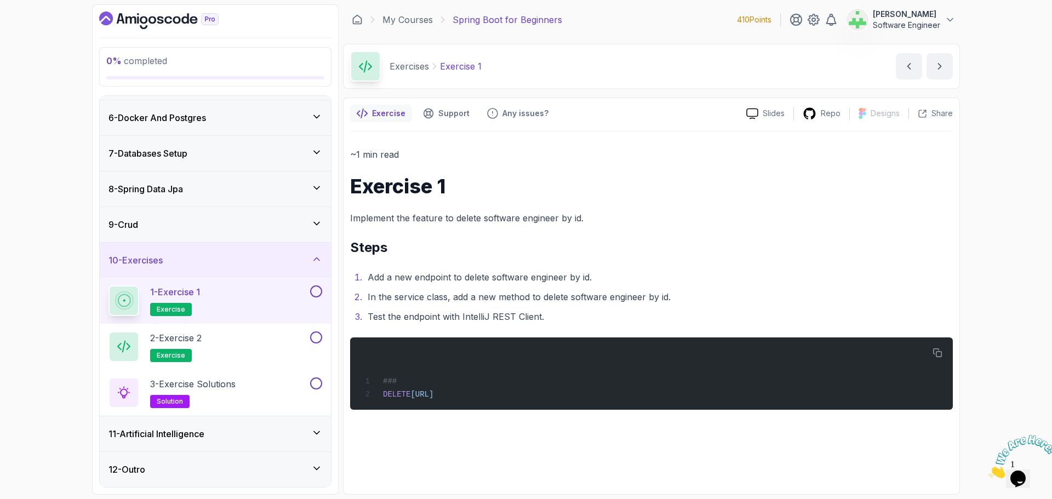
click at [533, 239] on h2 "Steps" at bounding box center [651, 248] width 603 height 18
drag, startPoint x: 443, startPoint y: 68, endPoint x: 549, endPoint y: 65, distance: 106.4
click at [565, 63] on div "Exercises Exercise 1 Exercise 1 by nelson" at bounding box center [651, 66] width 617 height 45
copy p "Exercise 1"
click at [451, 61] on p "Exercise 1" at bounding box center [461, 66] width 42 height 13
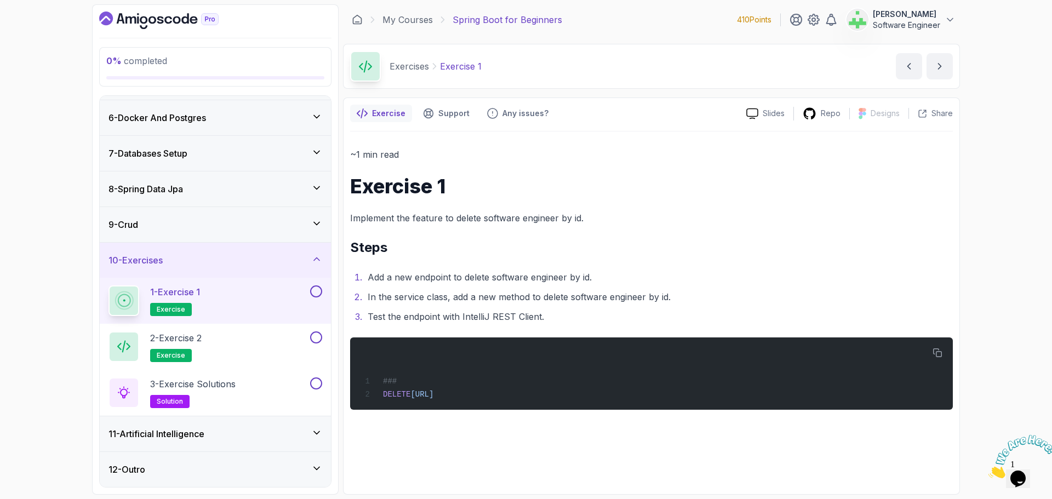
click at [1000, 389] on div "0 % completed 1 - Intro 2 - Intro To Spring And Spring Boot 3 - Environment Set…" at bounding box center [526, 249] width 1052 height 499
click at [989, 471] on icon "Close" at bounding box center [989, 475] width 0 height 9
click at [201, 337] on p "2 - Exercise 2" at bounding box center [176, 338] width 52 height 13
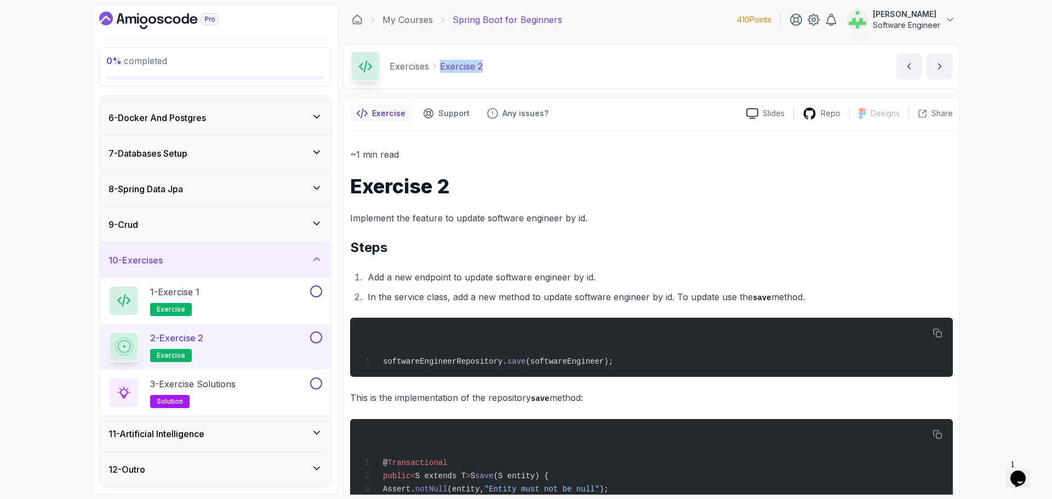
drag, startPoint x: 441, startPoint y: 67, endPoint x: 489, endPoint y: 72, distance: 48.5
click at [489, 72] on div "Exercises Exercise 2 Exercise 2 by nelson" at bounding box center [651, 66] width 617 height 45
copy p "Exercise 2"
click at [506, 68] on div "Exercises Exercise 2 Exercise 2 by nelson" at bounding box center [651, 66] width 617 height 45
click at [982, 275] on div "0 % completed 1 - Intro 2 - Intro To Spring And Spring Boot 3 - Environment Set…" at bounding box center [526, 249] width 1052 height 499
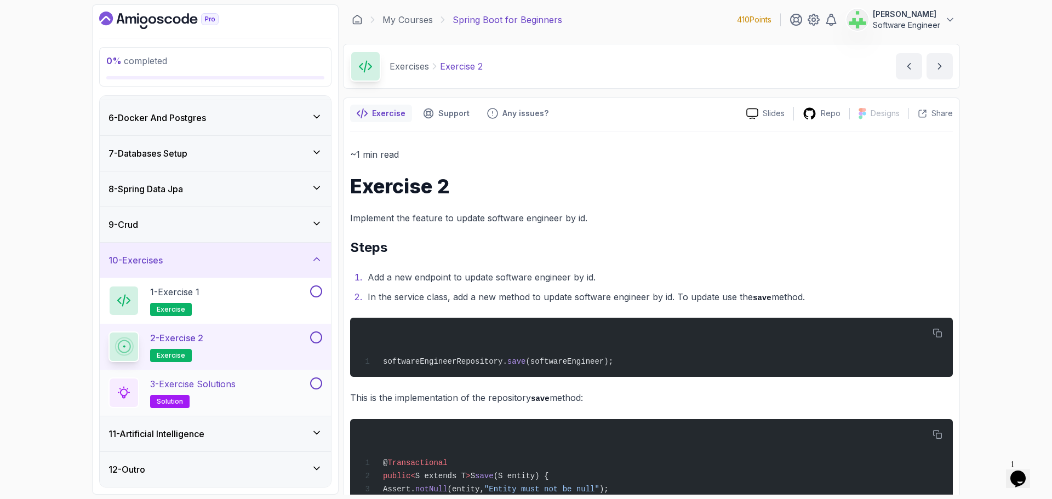
click at [219, 385] on p "3 - Exercise Solutions" at bounding box center [192, 384] width 85 height 13
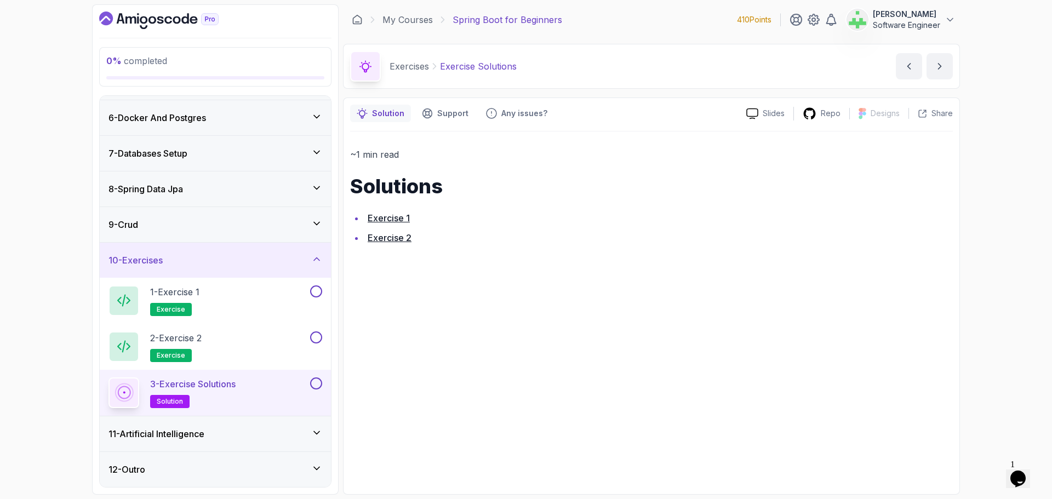
click at [252, 263] on div "10 - Exercises" at bounding box center [216, 260] width 214 height 13
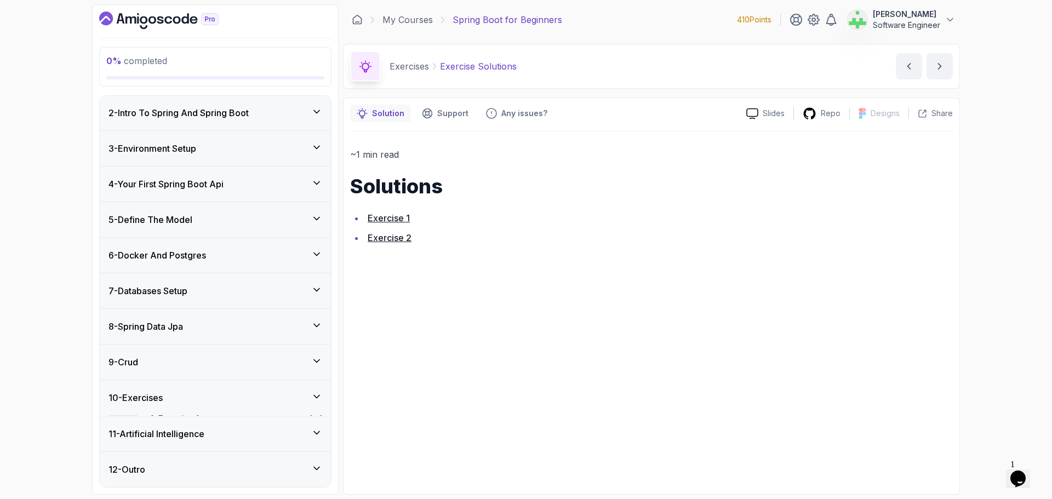
scroll to position [36, 0]
click at [269, 435] on div "11 - Artificial Intelligence" at bounding box center [216, 433] width 214 height 13
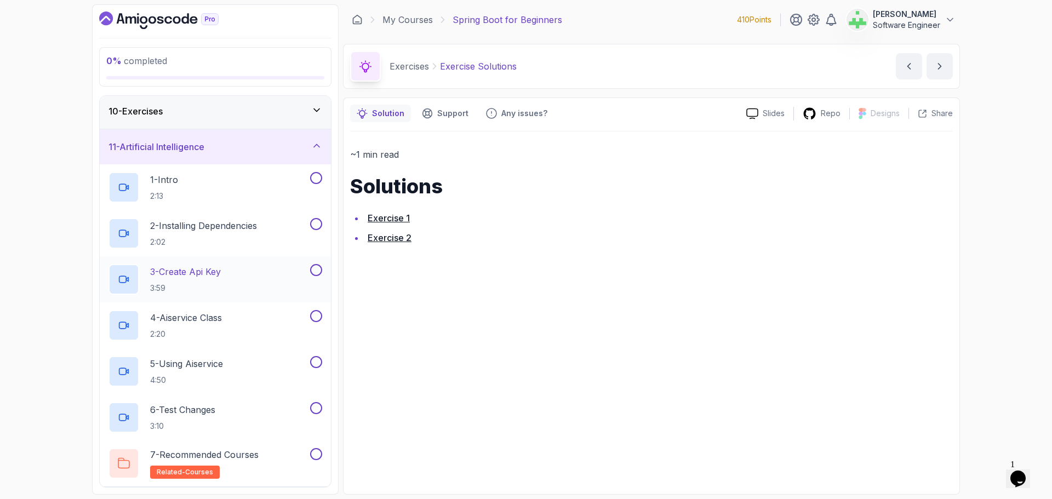
scroll to position [303, 0]
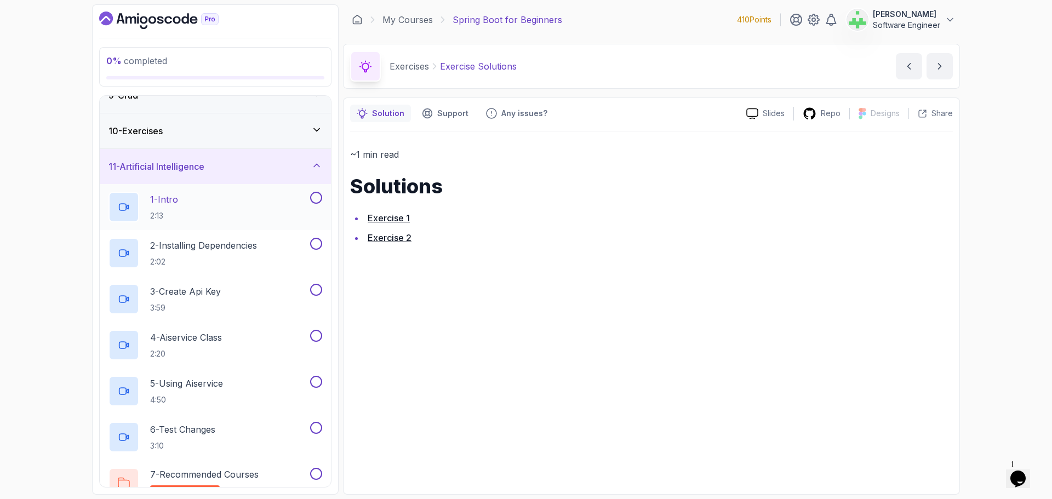
click at [223, 198] on div "1 - Intro 2:13" at bounding box center [208, 207] width 199 height 31
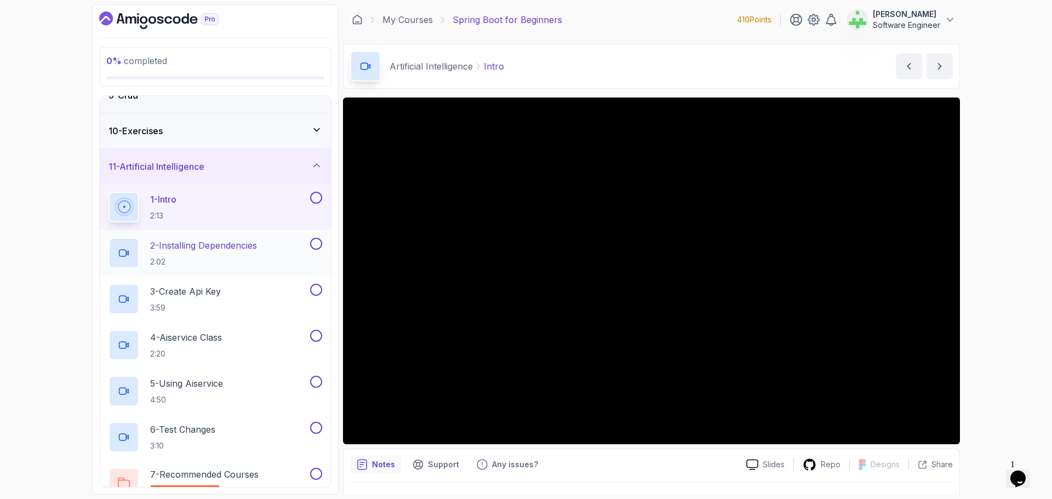
click at [203, 244] on p "2 - Installing Dependencies" at bounding box center [203, 245] width 107 height 13
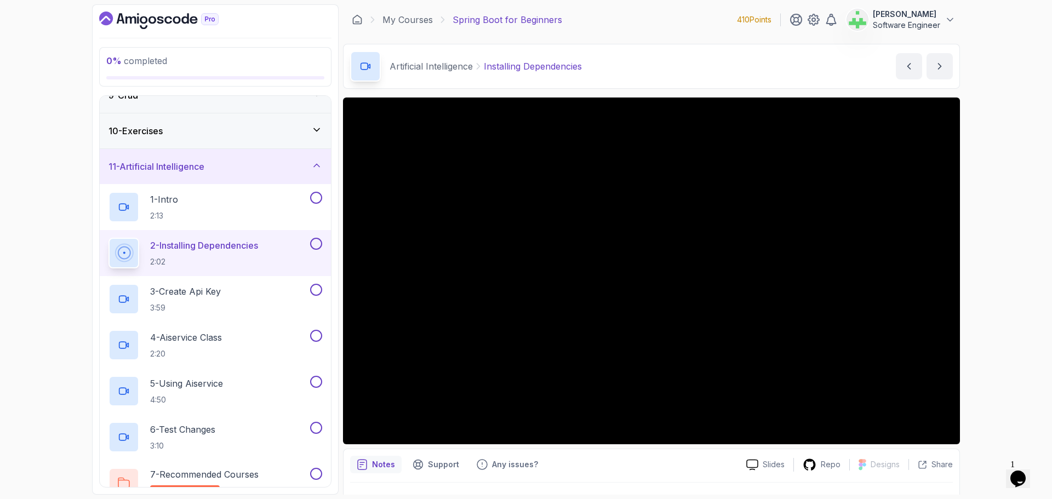
scroll to position [358, 0]
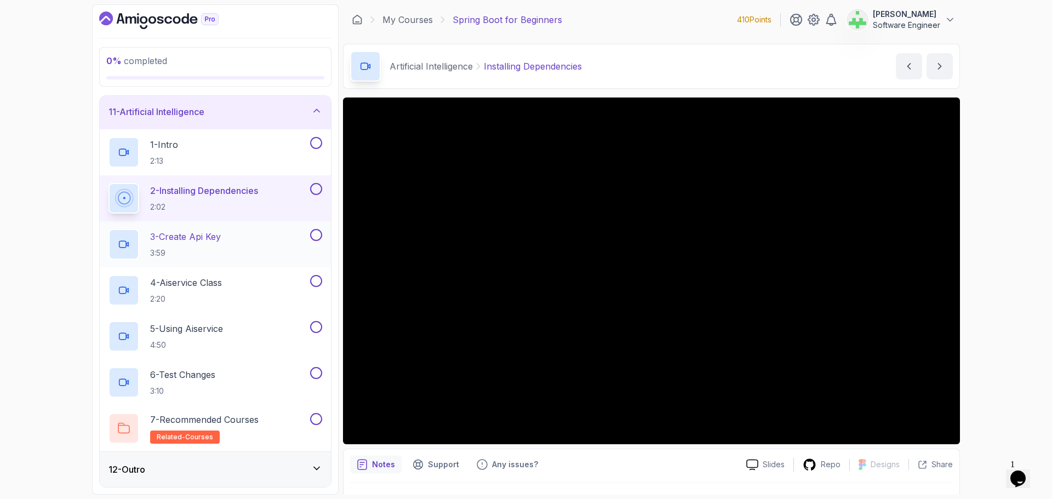
click at [221, 236] on p "3 - Create Api Key" at bounding box center [185, 236] width 71 height 13
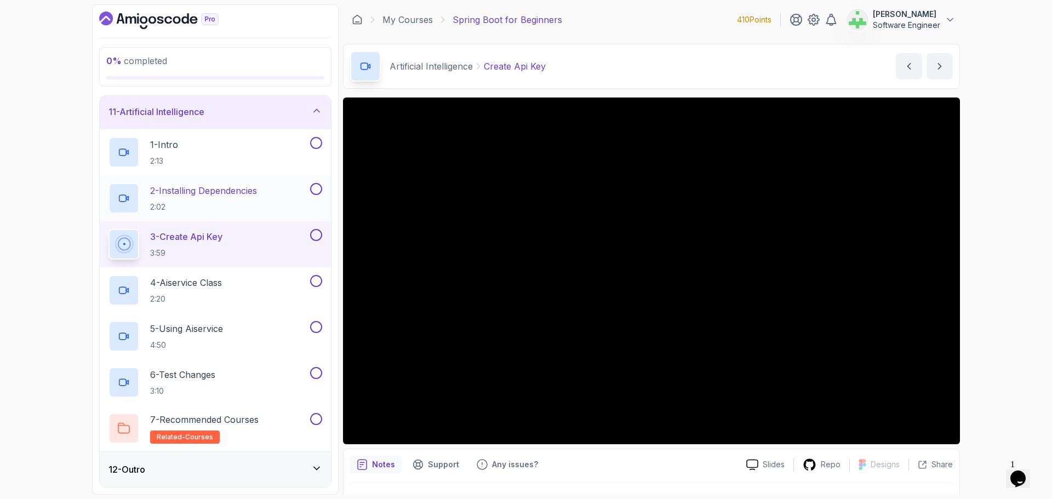
click at [229, 192] on p "2 - Installing Dependencies" at bounding box center [203, 190] width 107 height 13
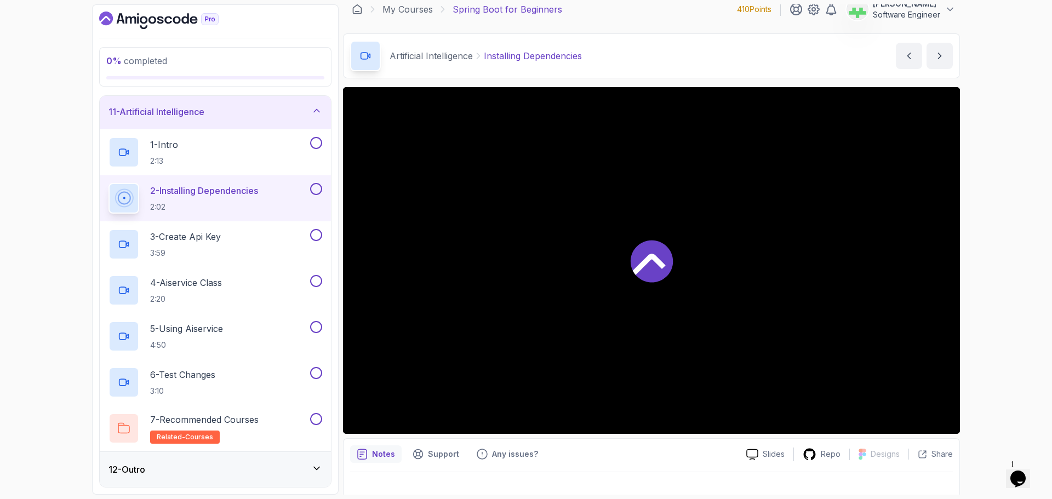
scroll to position [26, 0]
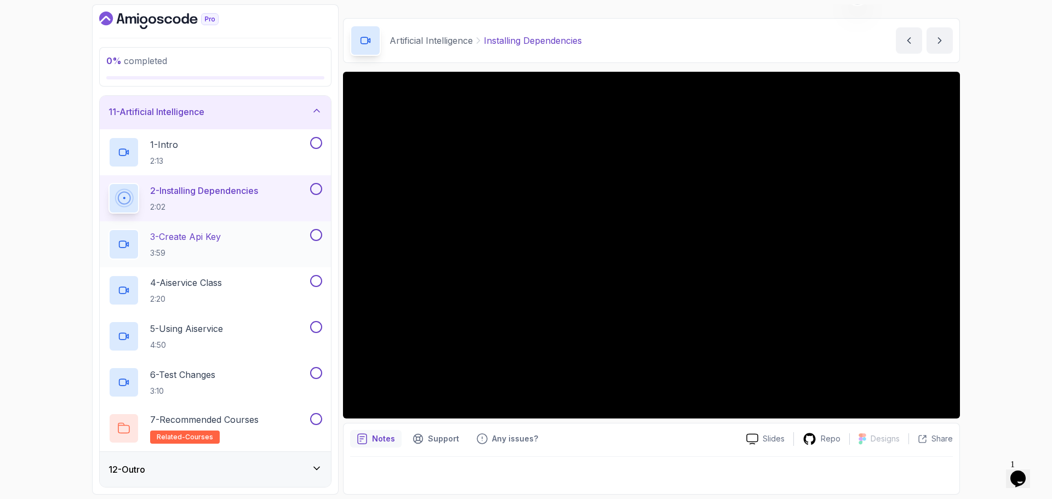
click at [233, 236] on div "3 - Create Api Key 3:59" at bounding box center [208, 244] width 199 height 31
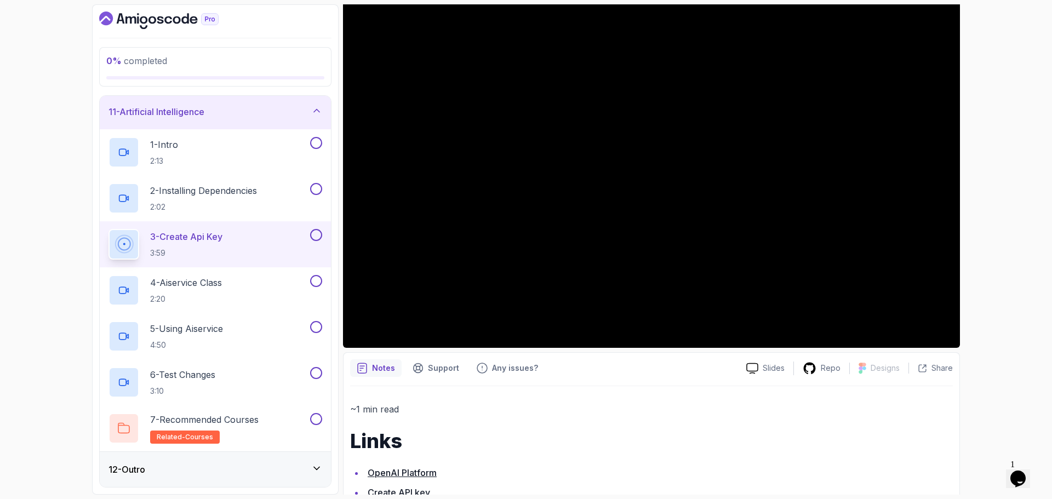
scroll to position [149, 0]
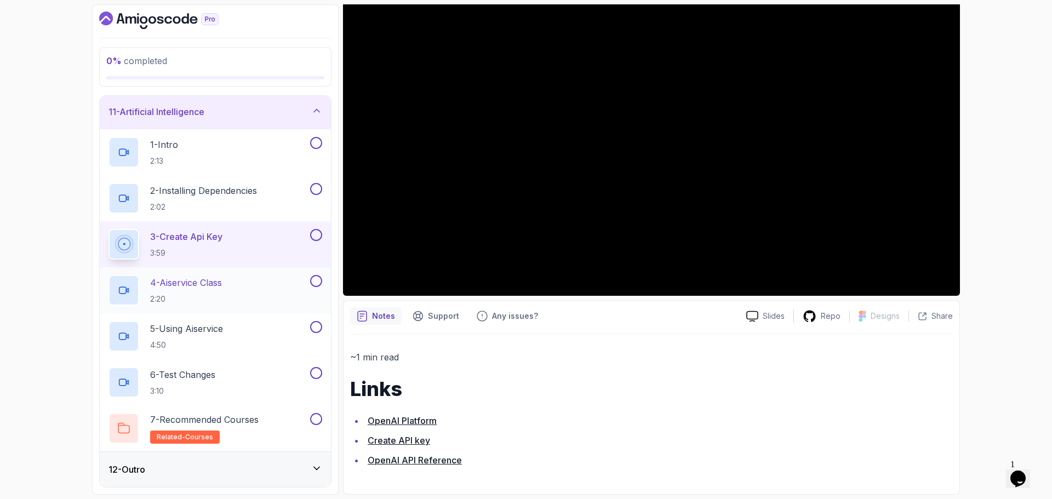
click at [249, 285] on div "4 - Aiservice Class 2:20" at bounding box center [208, 290] width 199 height 31
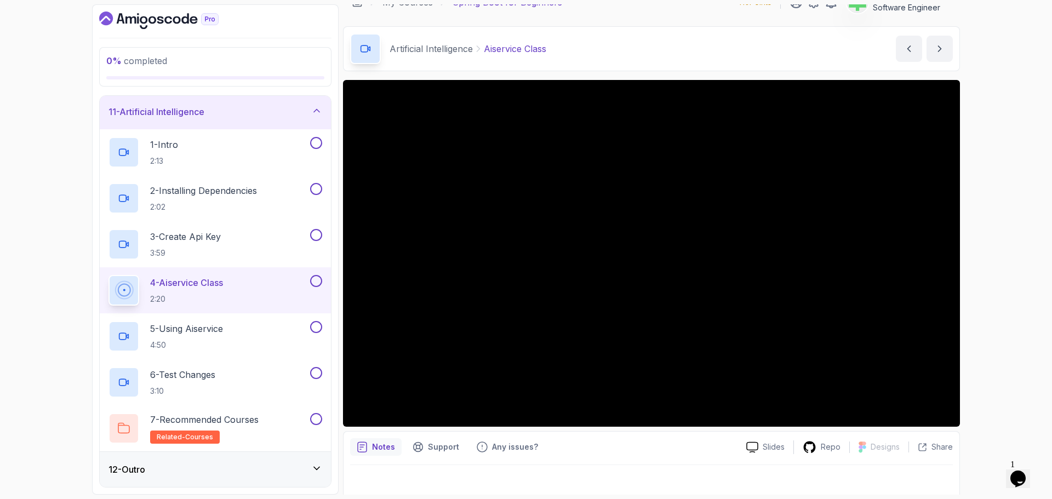
scroll to position [26, 0]
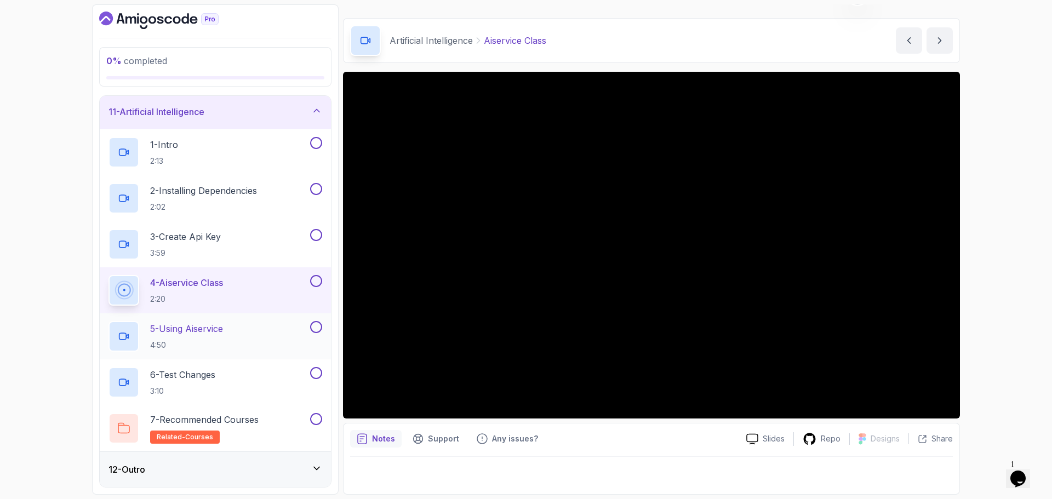
click at [223, 328] on p "5 - Using Aiservice" at bounding box center [186, 328] width 73 height 13
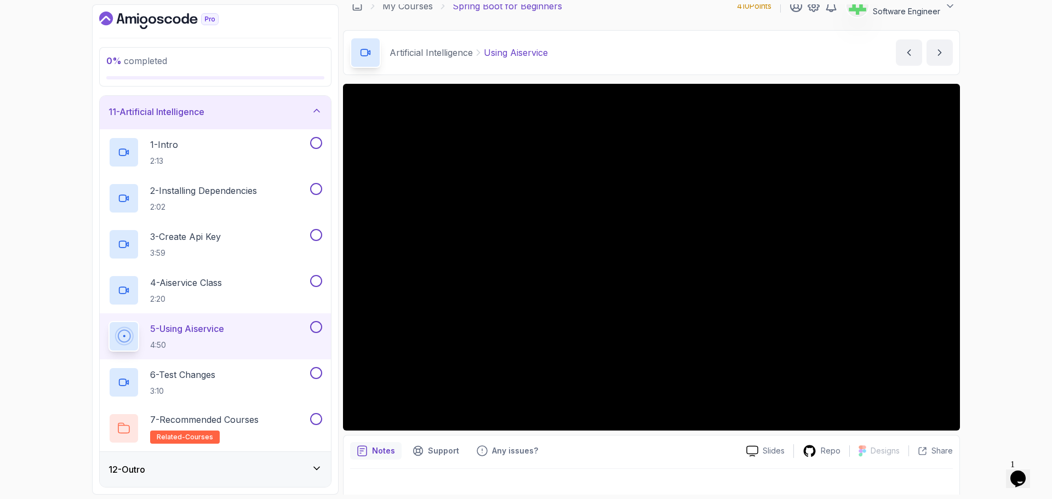
scroll to position [26, 0]
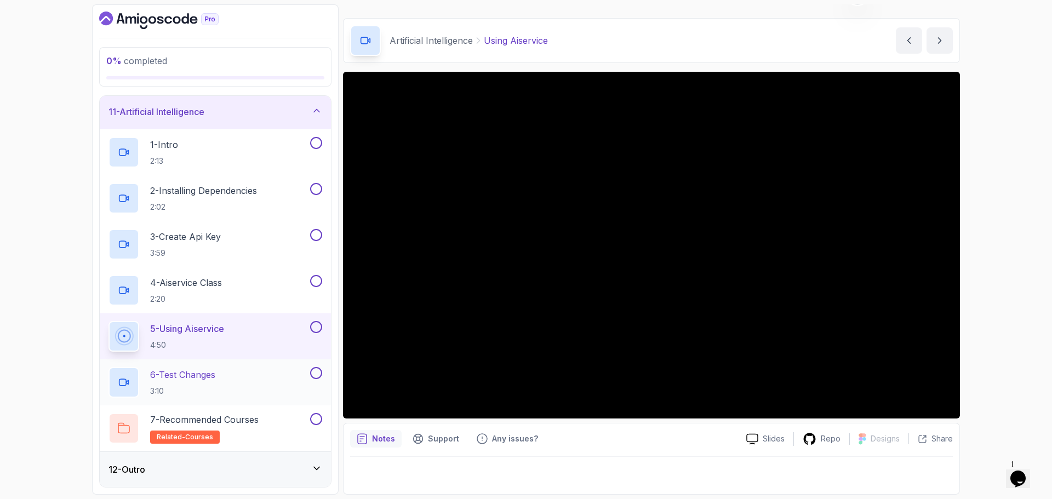
click at [215, 375] on p "6 - Test Changes" at bounding box center [182, 374] width 65 height 13
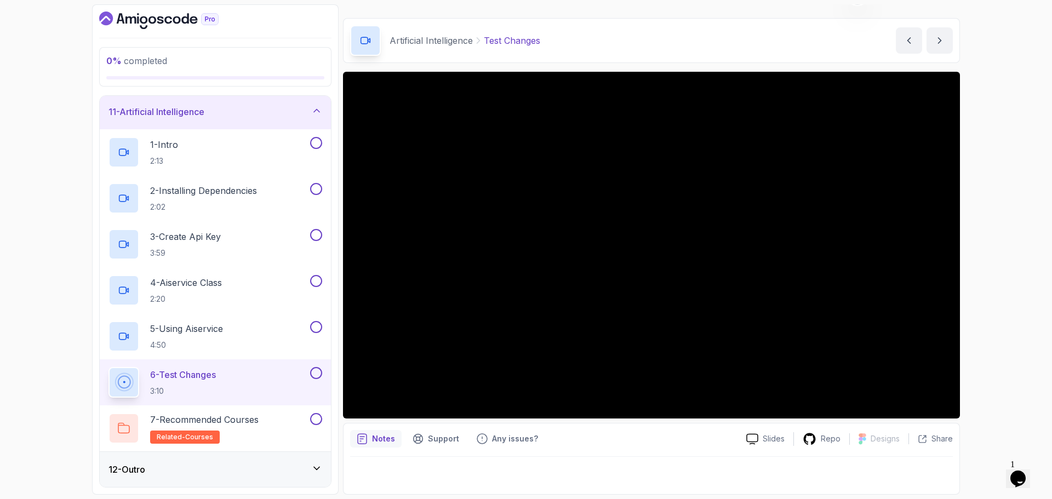
click at [280, 112] on div "11 - Artificial Intelligence" at bounding box center [216, 111] width 214 height 13
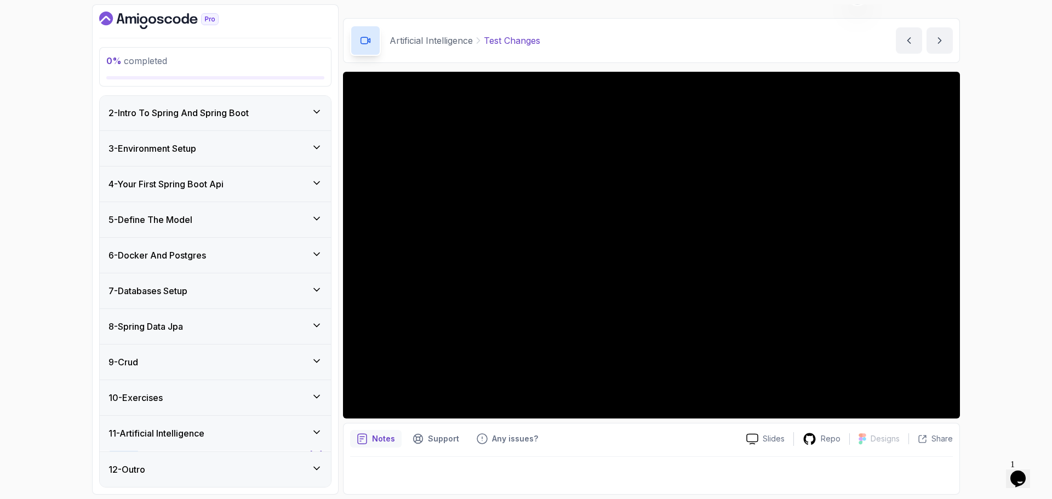
scroll to position [36, 0]
click at [241, 469] on div "12 - Outro" at bounding box center [216, 469] width 214 height 13
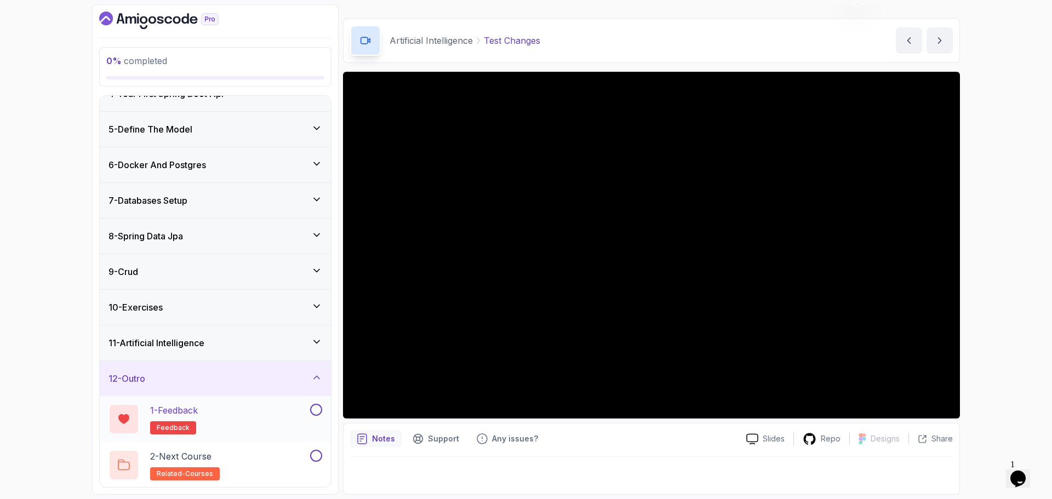
scroll to position [128, 0]
click at [263, 461] on div "2 - Next Course related-courses" at bounding box center [208, 464] width 199 height 31
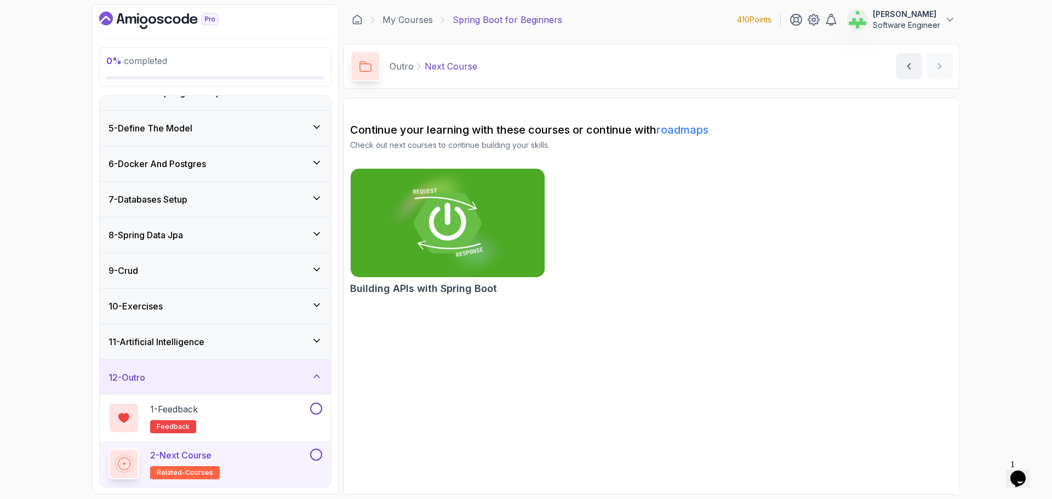
click at [448, 288] on h2 "Building APIs with Spring Boot" at bounding box center [423, 288] width 147 height 15
drag, startPoint x: 425, startPoint y: 69, endPoint x: 505, endPoint y: 71, distance: 80.1
click at [505, 71] on div "Outro Next Course Next Course by nelson" at bounding box center [651, 66] width 617 height 45
copy p "Next Course"
click at [505, 72] on div "Outro Next Course Next Course by nelson" at bounding box center [651, 66] width 617 height 45
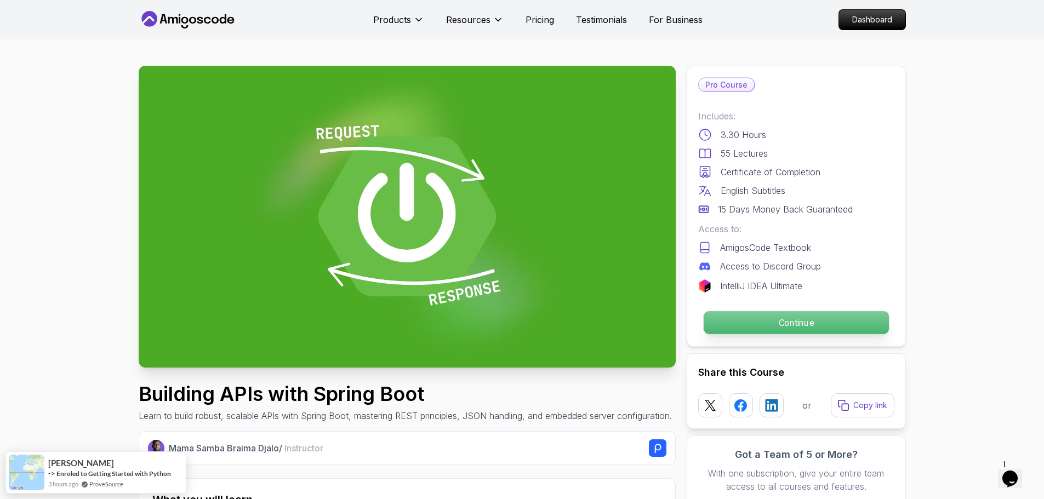
click at [809, 323] on p "Continue" at bounding box center [795, 322] width 185 height 23
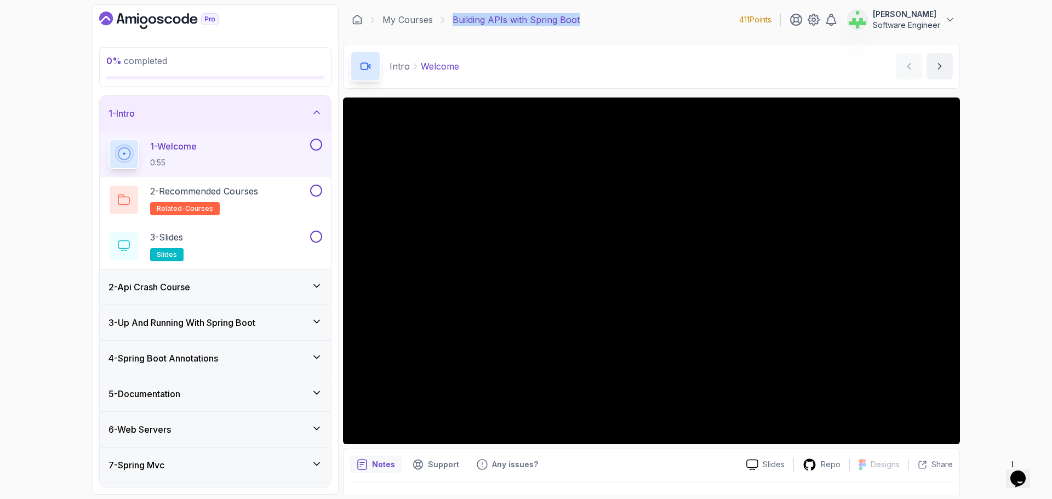
drag, startPoint x: 453, startPoint y: 20, endPoint x: 622, endPoint y: 19, distance: 168.8
click at [622, 19] on div "My Courses Building APIs with Spring Boot 411 Points Asif Ahmed Jesi Software E…" at bounding box center [651, 19] width 617 height 31
copy p "Building APIs with Spring Boot"
click at [598, 36] on main "My Courses Building APIs with Spring Boot 411 Points Asif Ahmed Jesi Software E…" at bounding box center [651, 249] width 617 height 490
click at [94, 301] on div "0 % completed 1 - Intro 1 - Welcome 0:55 2 - Recommended Courses related-course…" at bounding box center [215, 249] width 247 height 490
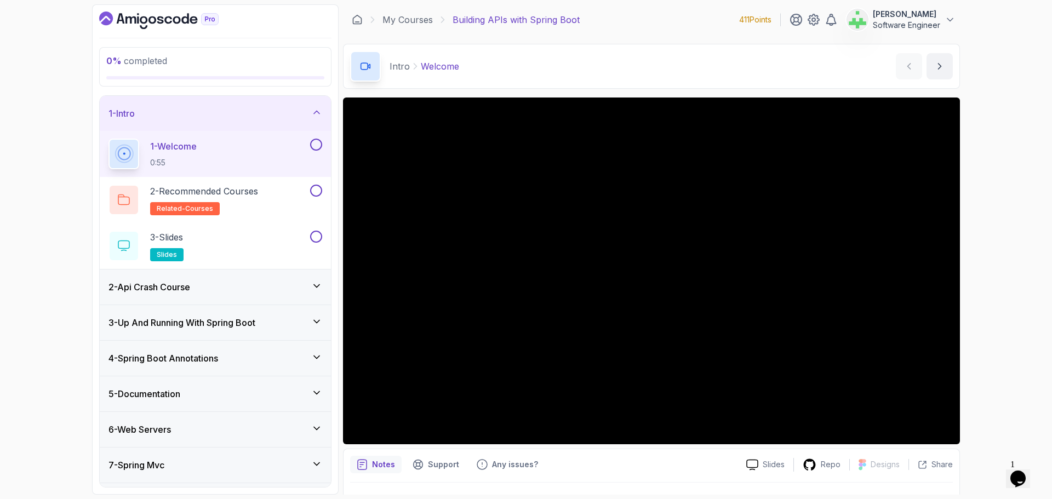
click at [303, 110] on div "1 - Intro" at bounding box center [216, 113] width 214 height 13
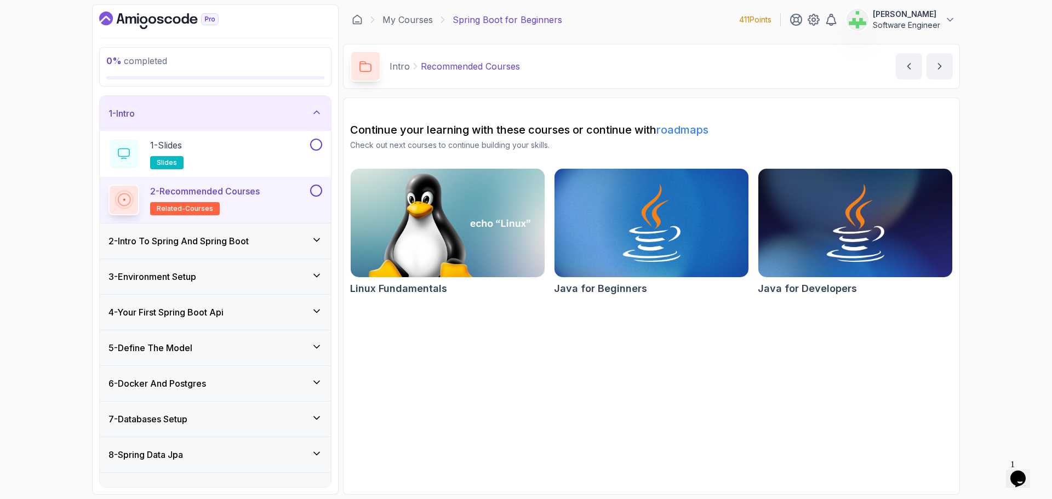
click at [251, 113] on div "1 - Intro" at bounding box center [216, 113] width 214 height 13
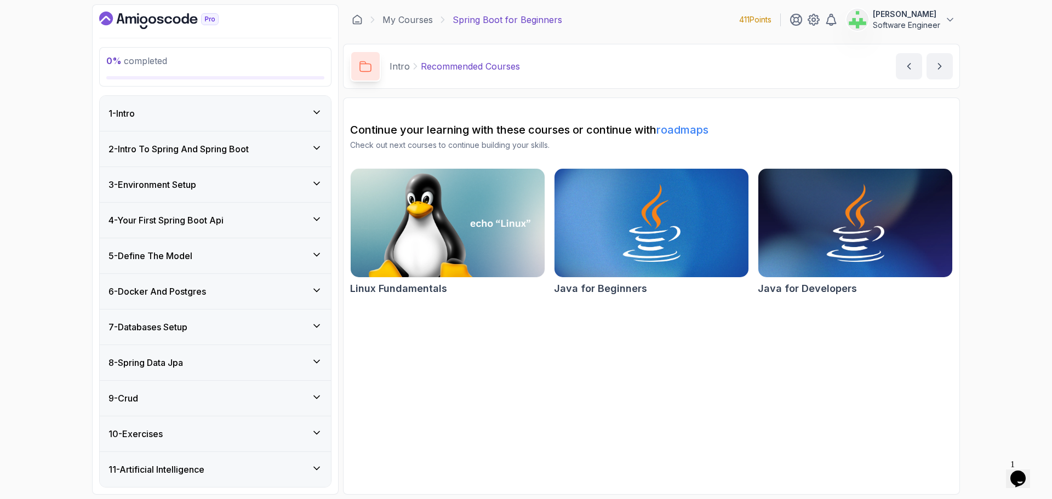
click at [226, 151] on h3 "2 - Intro To Spring And Spring Boot" at bounding box center [179, 148] width 140 height 13
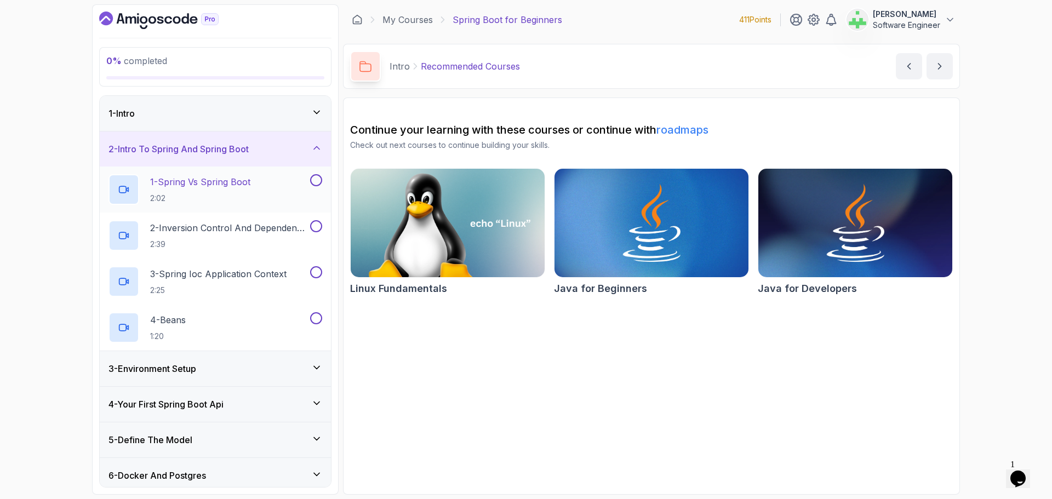
click at [221, 186] on p "1 - Spring Vs Spring Boot" at bounding box center [200, 181] width 100 height 13
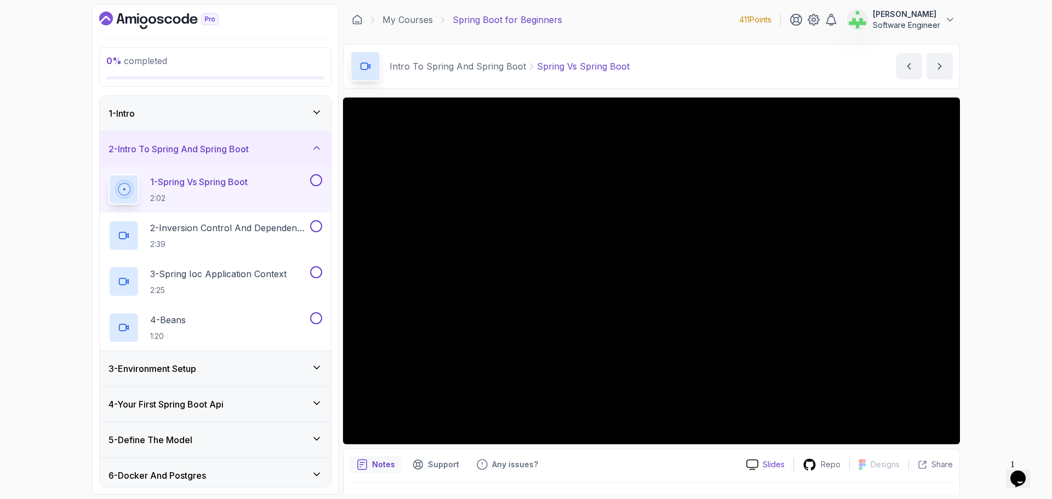
click at [769, 463] on p "Slides" at bounding box center [774, 464] width 22 height 11
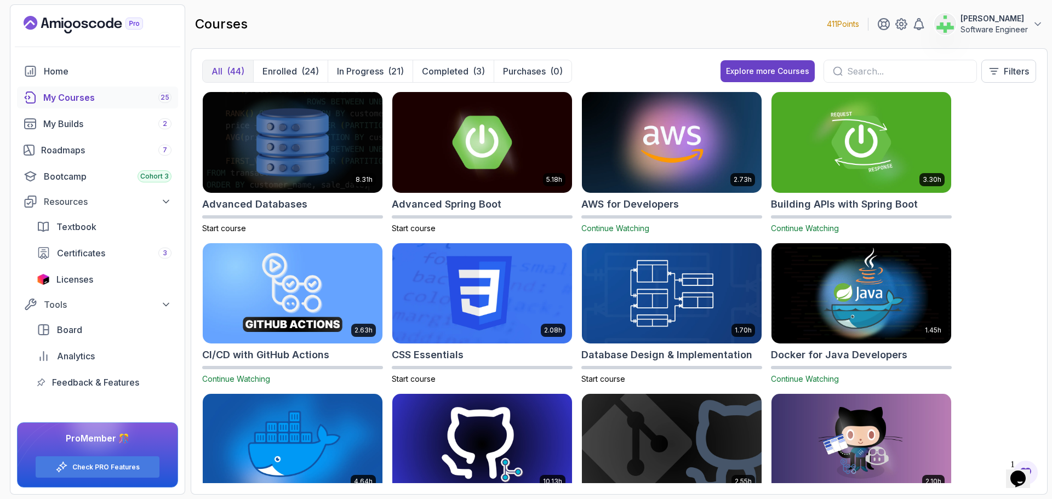
click at [866, 71] on input "text" at bounding box center [907, 71] width 121 height 13
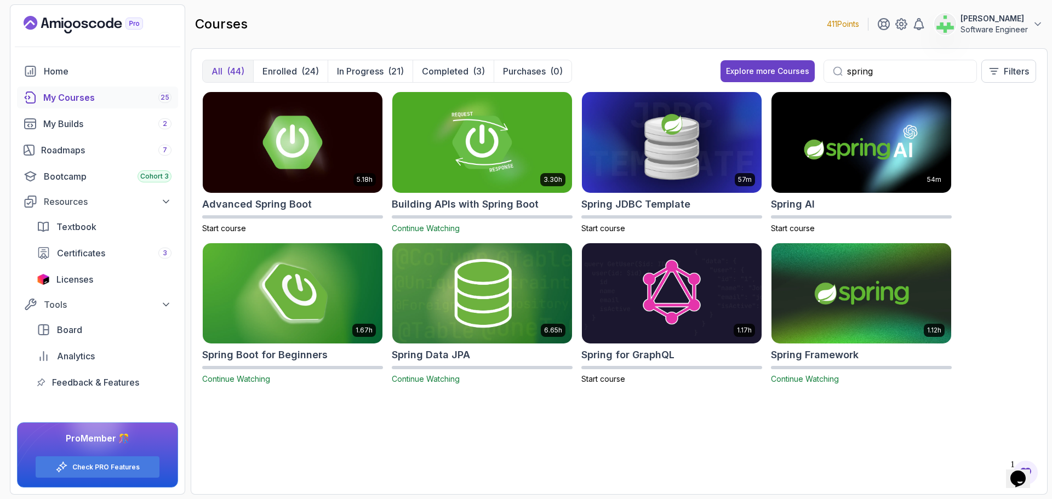
type input "spring"
click at [781, 71] on div "Explore more Courses" at bounding box center [767, 71] width 83 height 11
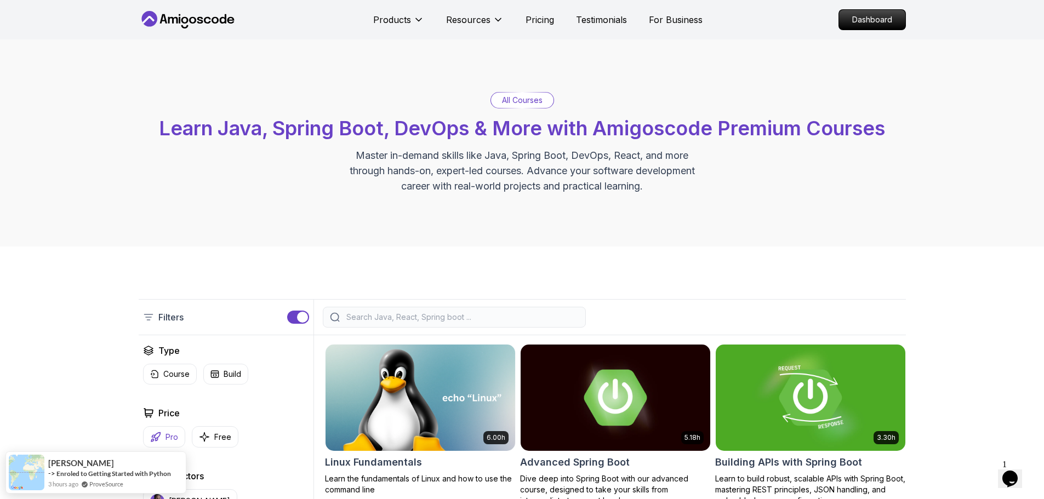
click at [168, 436] on p "Pro" at bounding box center [172, 437] width 13 height 11
click at [444, 313] on input "search" at bounding box center [461, 317] width 235 height 11
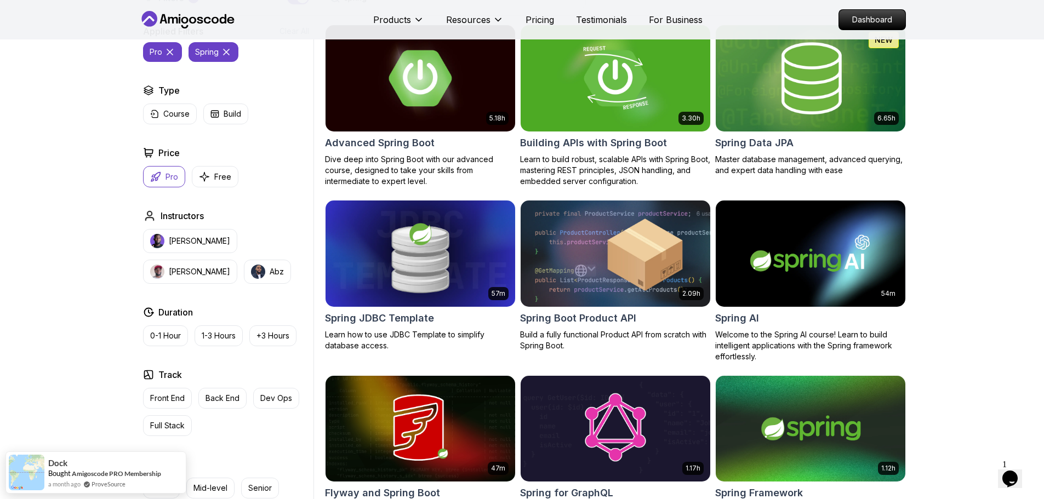
scroll to position [438, 0]
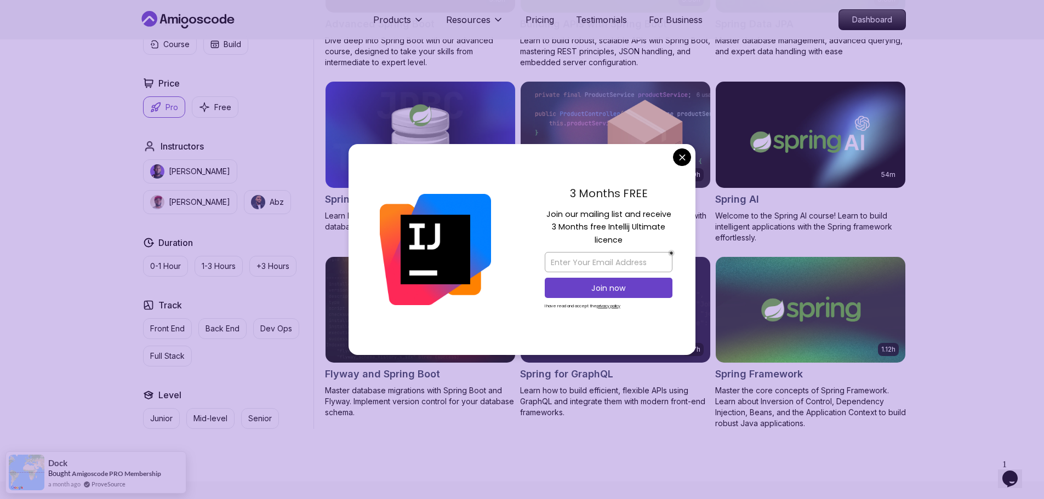
type input "spring"
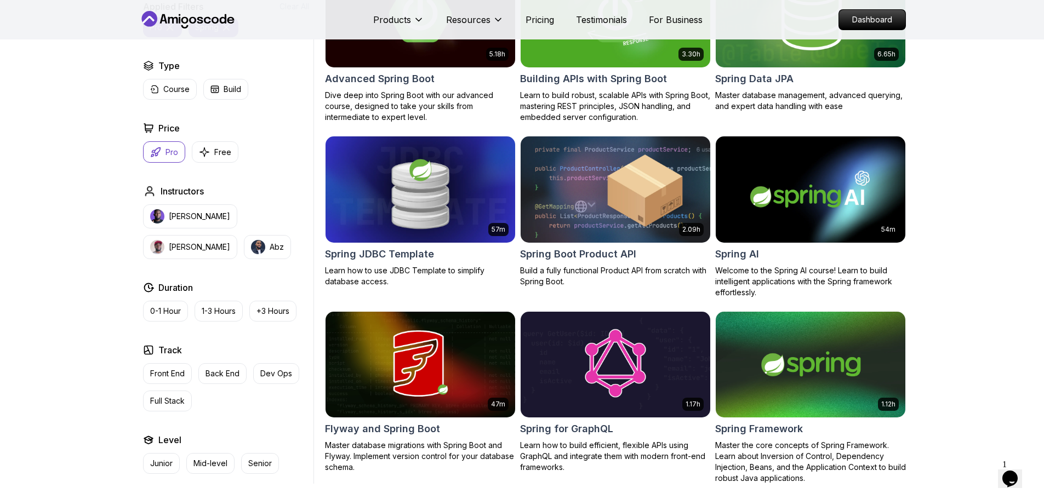
scroll to position [274, 0]
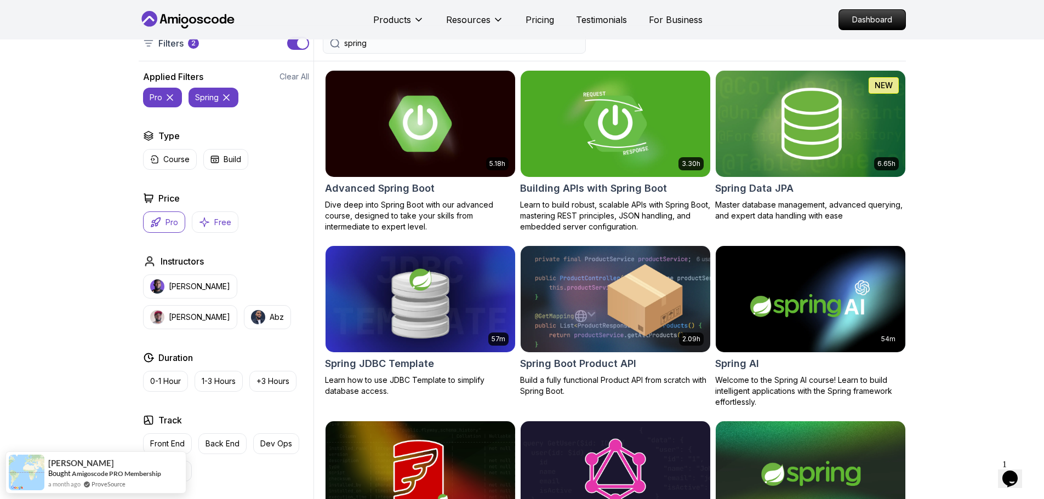
click at [212, 220] on button "Free" at bounding box center [215, 222] width 47 height 21
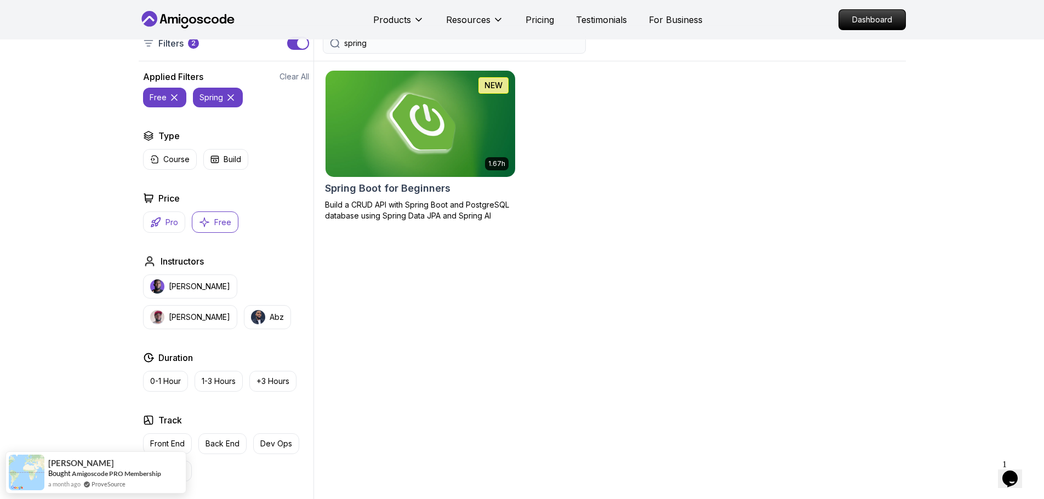
click at [169, 223] on p "Pro" at bounding box center [172, 222] width 13 height 11
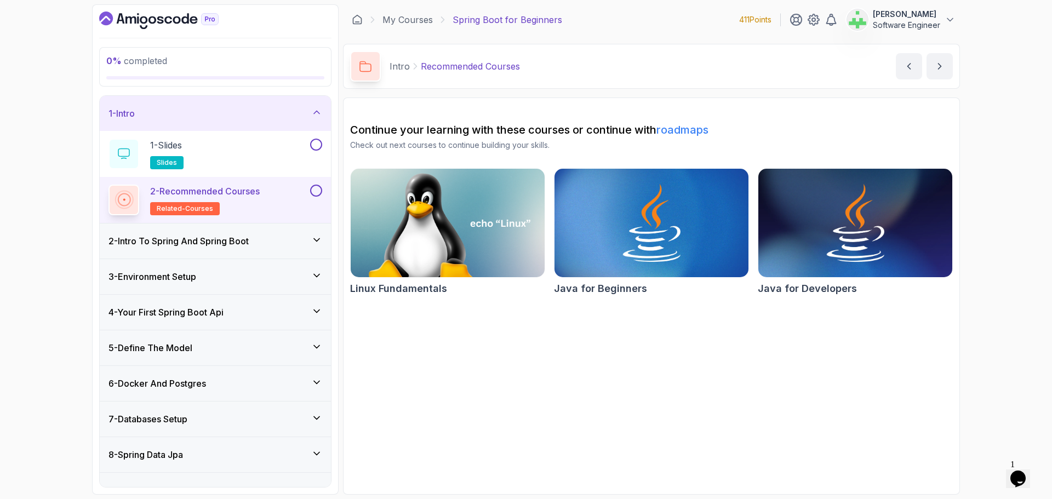
click at [236, 117] on div "1 - Intro" at bounding box center [216, 113] width 214 height 13
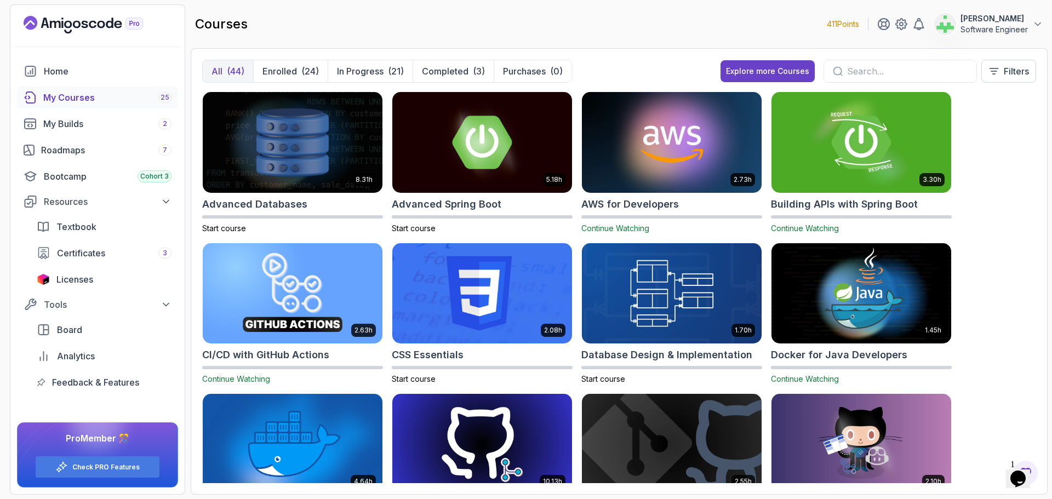
click at [1015, 229] on div "8.31h Advanced Databases Start course 5.18h Advanced Spring Boot Start course 2…" at bounding box center [619, 288] width 834 height 392
click at [1028, 262] on div "8.31h Advanced Databases Start course 5.18h Advanced Spring Boot Start course 2…" at bounding box center [619, 288] width 834 height 392
click at [851, 73] on input "text" at bounding box center [907, 71] width 121 height 13
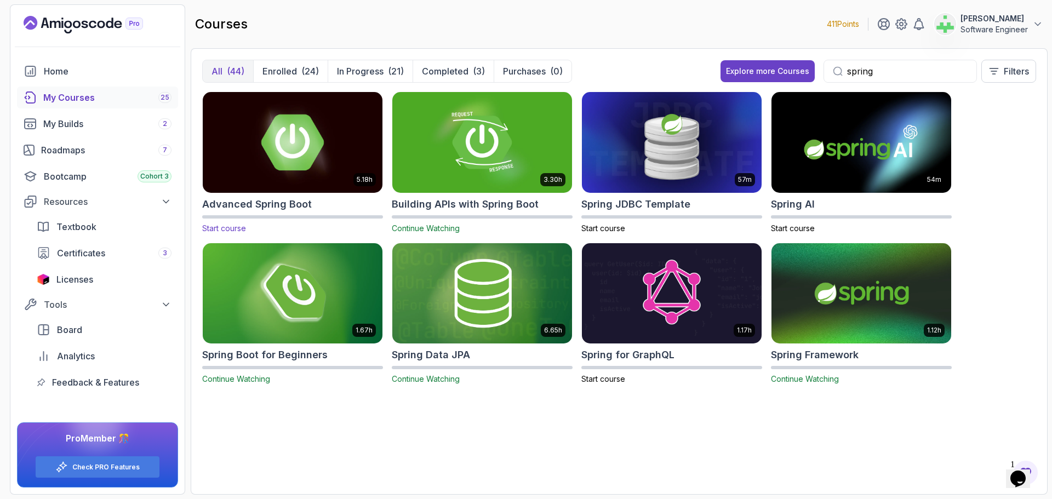
type input "spring"
drag, startPoint x: 301, startPoint y: 201, endPoint x: 240, endPoint y: 409, distance: 217.1
click at [240, 409] on div "5.18h Advanced Spring Boot Start course 3.30h Building APIs with Spring Boot Co…" at bounding box center [619, 288] width 834 height 392
click at [292, 203] on h2 "Advanced Spring Boot" at bounding box center [257, 204] width 110 height 15
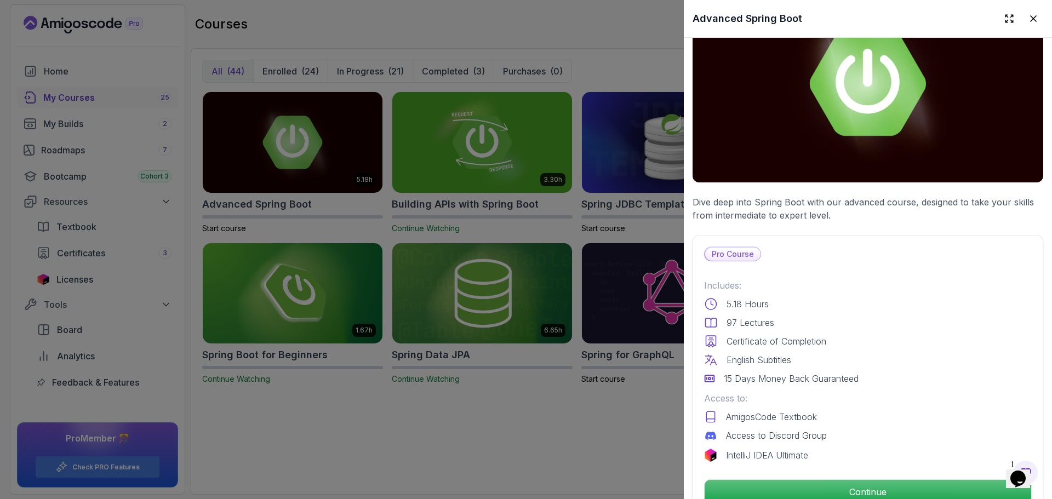
scroll to position [274, 0]
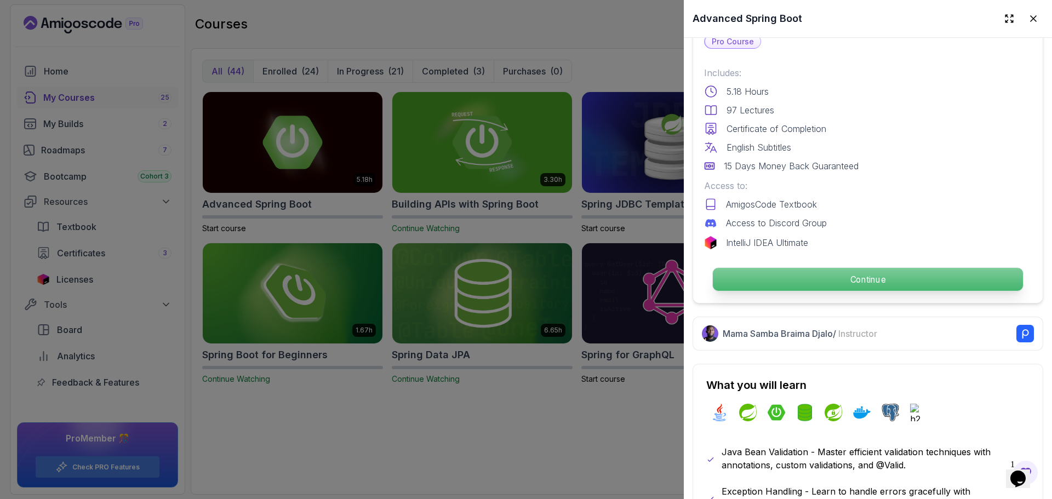
click at [885, 275] on p "Continue" at bounding box center [868, 279] width 310 height 23
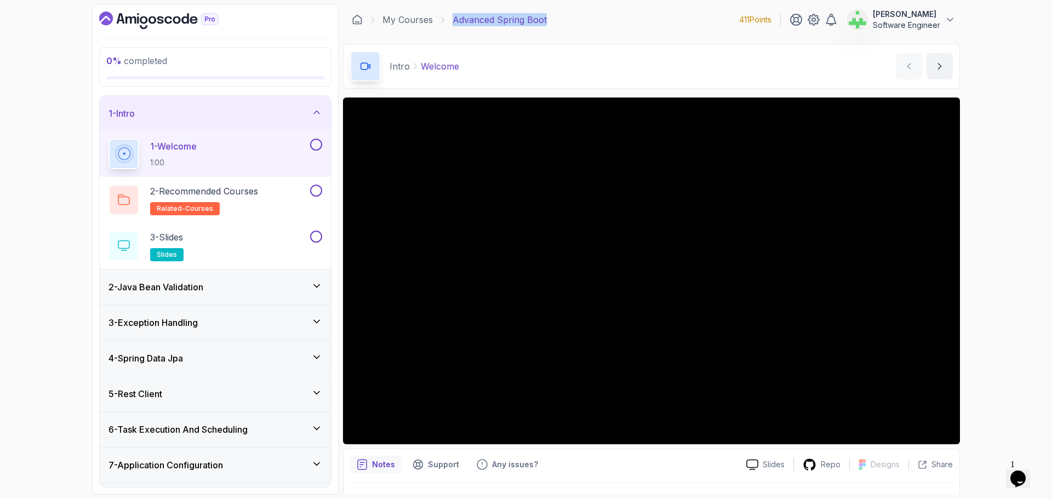
drag, startPoint x: 454, startPoint y: 18, endPoint x: 595, endPoint y: 18, distance: 140.8
click at [595, 18] on div "My Courses Advanced Spring Boot 411 Points [PERSON_NAME] Software Engineer" at bounding box center [651, 19] width 617 height 31
copy p "Advanced Spring Boot"
click at [595, 18] on div "My Courses Advanced Spring Boot 411 Points [PERSON_NAME] Software Engineer" at bounding box center [651, 19] width 617 height 31
click at [520, 14] on p "Advanced Spring Boot" at bounding box center [500, 19] width 94 height 13
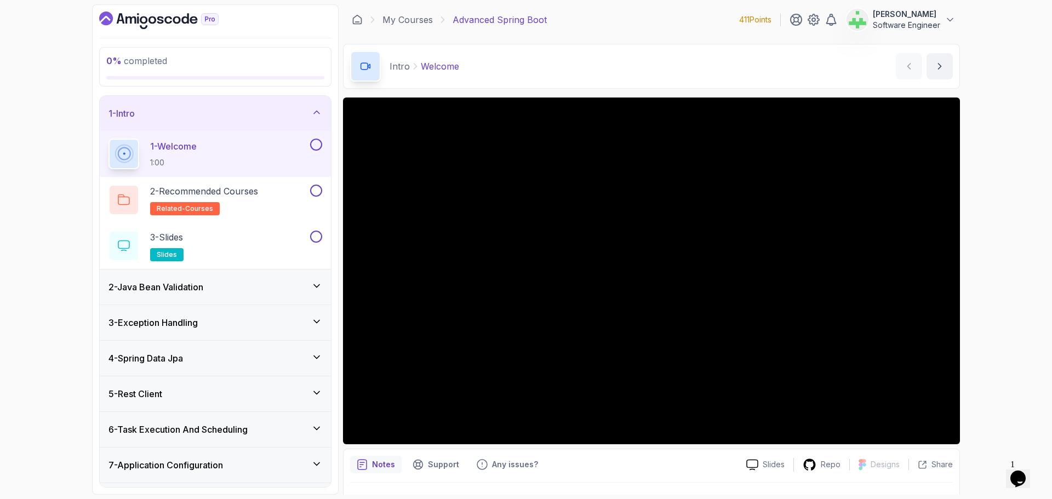
click at [2, 176] on div "0 % completed 1 - Intro 1 - Welcome 1:00 2 - Recommended Courses related-course…" at bounding box center [526, 249] width 1052 height 499
click at [236, 115] on div "1 - Intro" at bounding box center [216, 113] width 214 height 13
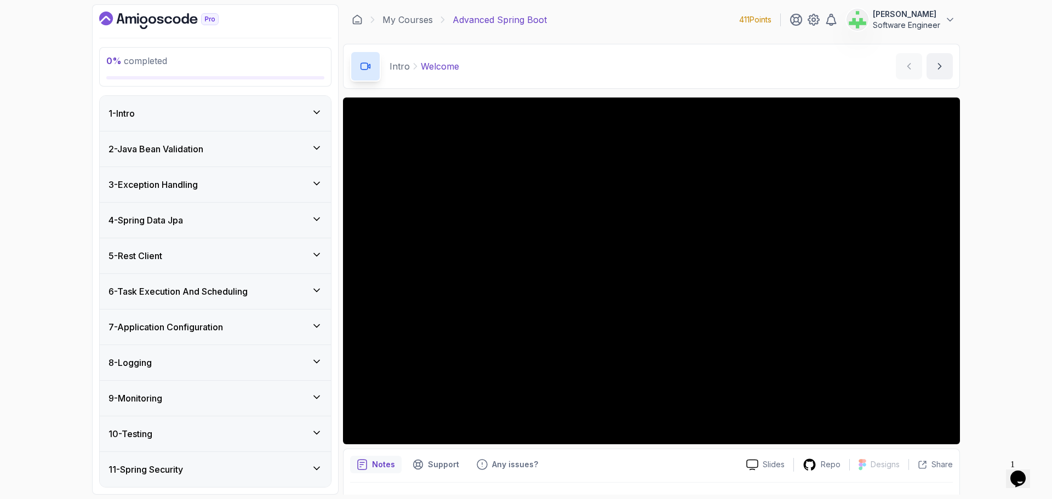
click at [996, 242] on div "0 % completed 1 - Intro 2 - Java Bean Validation 3 - Exception Handling 4 - Spr…" at bounding box center [526, 249] width 1052 height 499
